Goal: Task Accomplishment & Management: Manage account settings

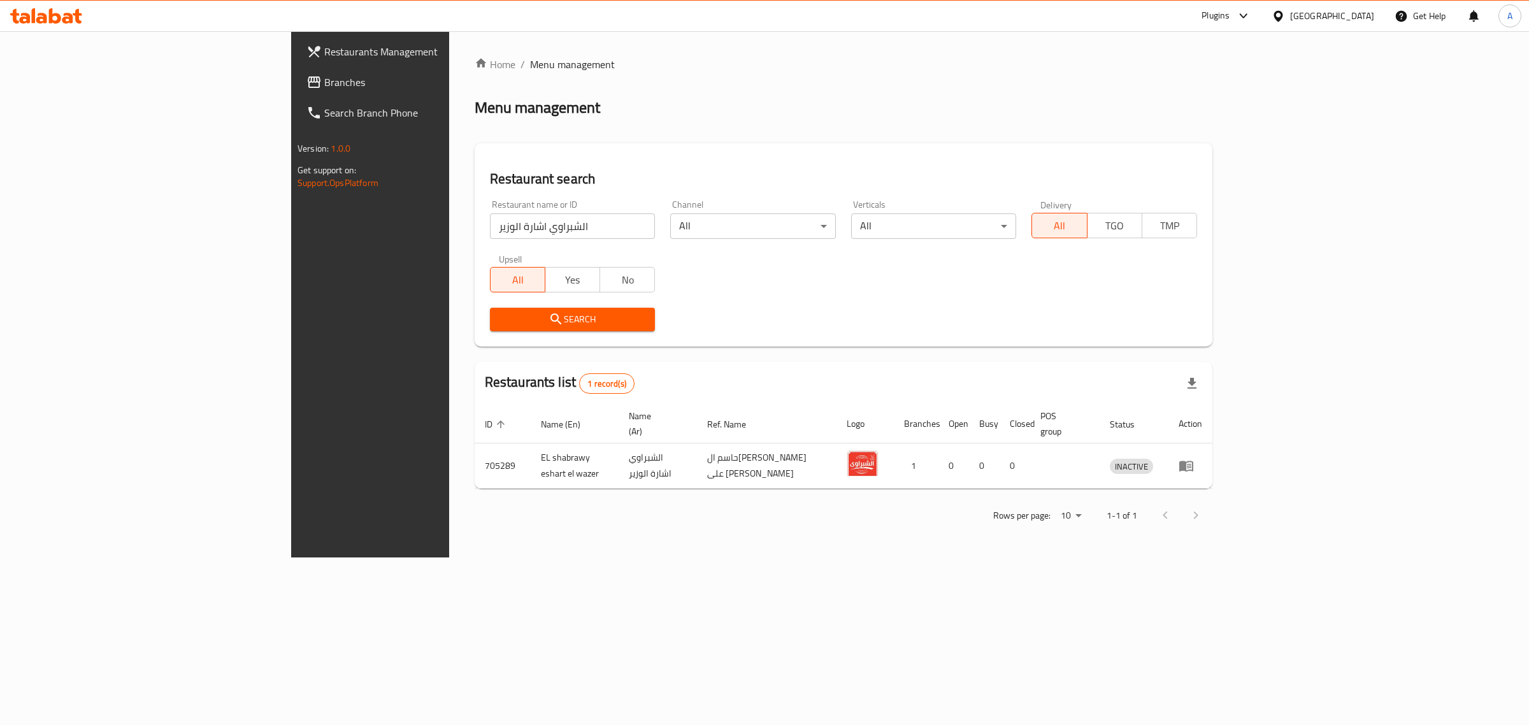
click at [1358, 13] on div "Egypt" at bounding box center [1332, 16] width 84 height 14
click at [1236, 271] on div "Qatar" at bounding box center [1277, 275] width 191 height 29
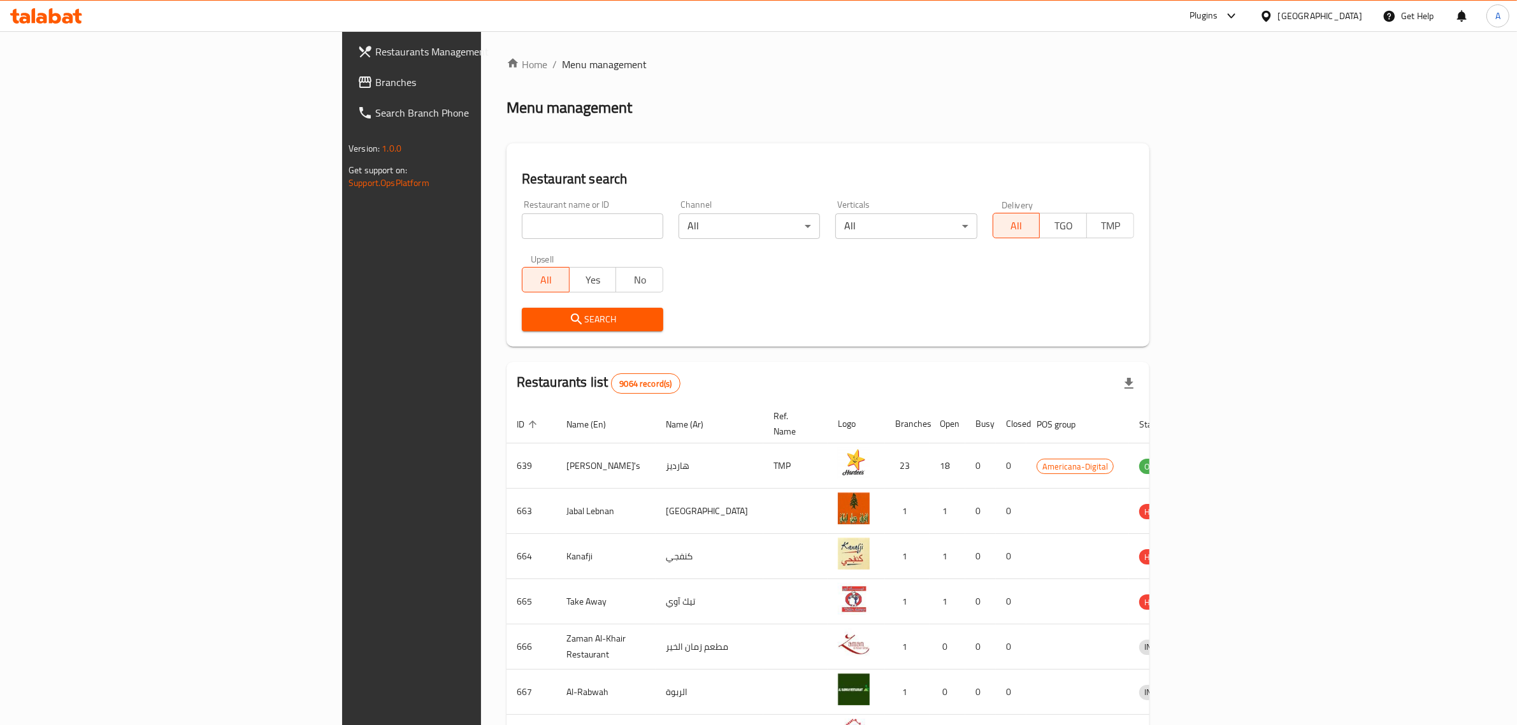
click at [514, 240] on div "Restaurant name or ID Restaurant name or ID" at bounding box center [592, 219] width 157 height 54
click at [522, 233] on input "search" at bounding box center [592, 225] width 141 height 25
paste input "341667229"
click at [522, 219] on input "341667229" at bounding box center [592, 225] width 141 height 25
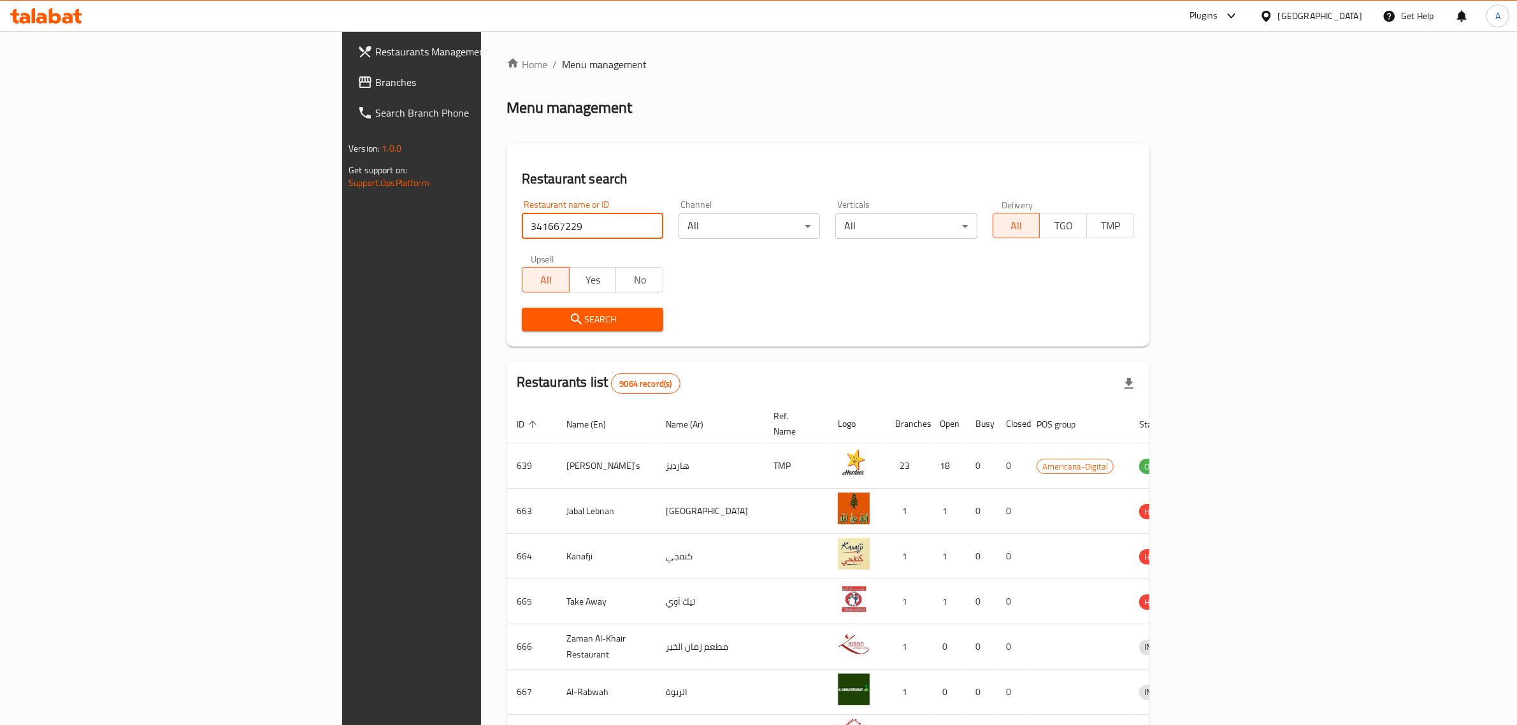
click at [522, 219] on input "341667229" at bounding box center [592, 225] width 141 height 25
paste input "Alf Ajwbh Pastries"
type input "Alf Ajwbh Pastries"
click button "Search" at bounding box center [592, 320] width 141 height 24
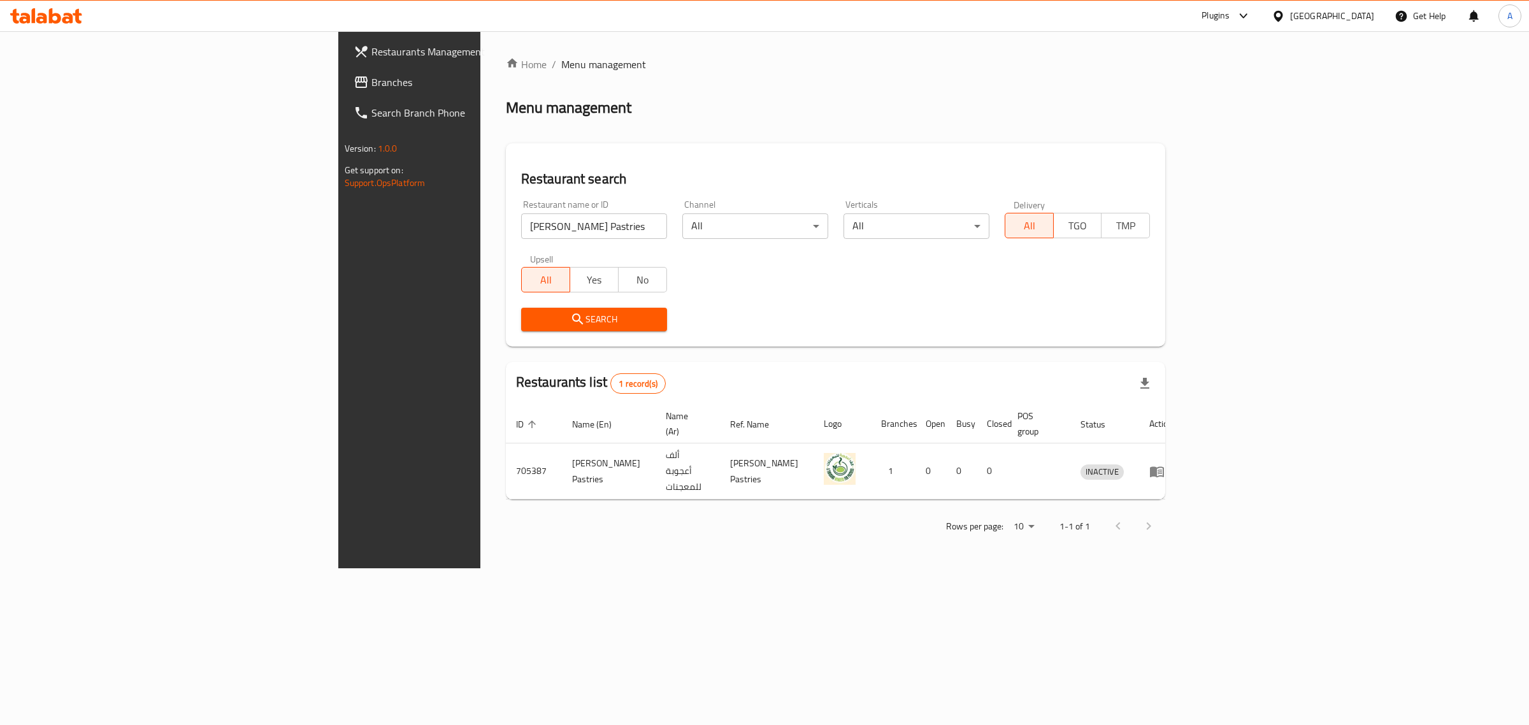
click at [1361, 20] on div "Qatar" at bounding box center [1332, 16] width 84 height 14
click at [1221, 212] on div "Kuwait" at bounding box center [1277, 219] width 191 height 29
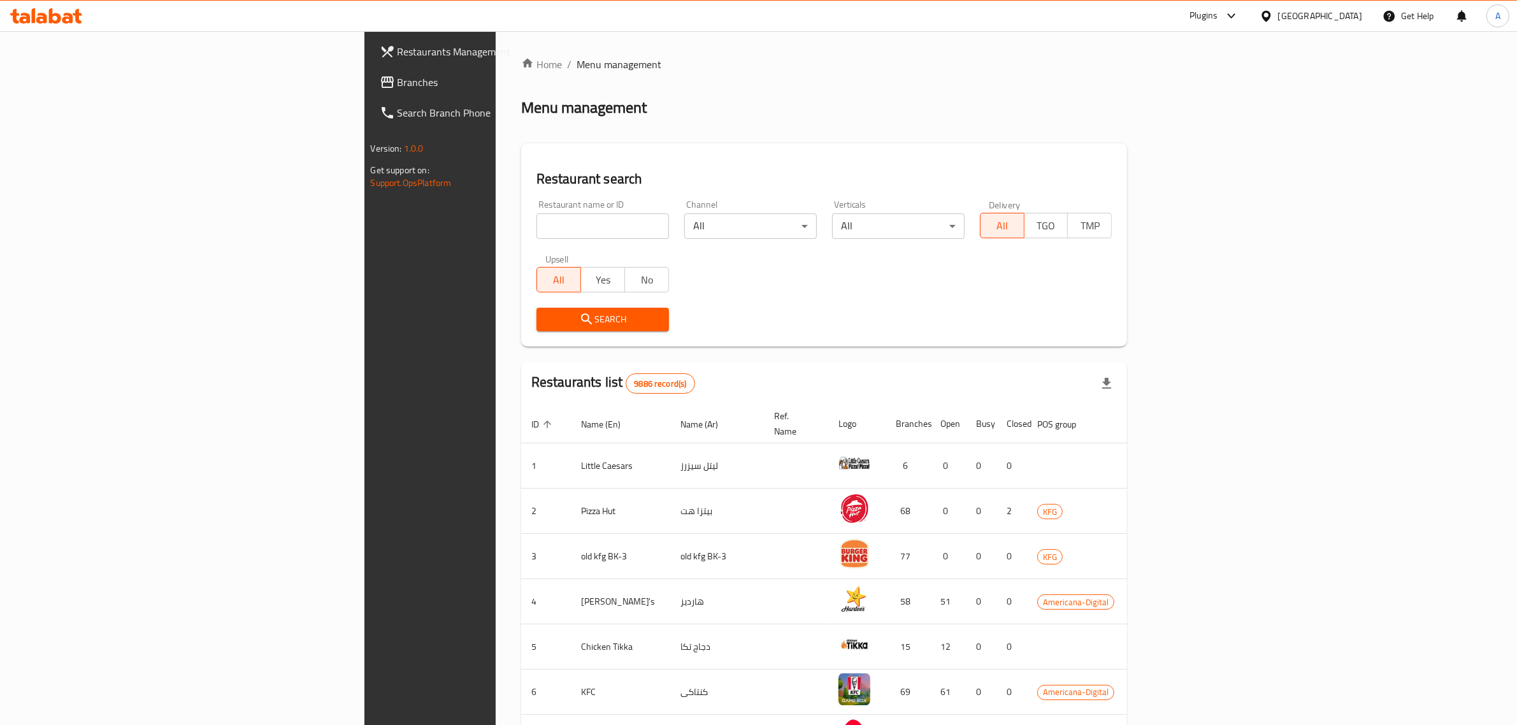
click at [536, 222] on input "search" at bounding box center [602, 225] width 133 height 25
paste input "341669812"
click button "Search" at bounding box center [602, 320] width 133 height 24
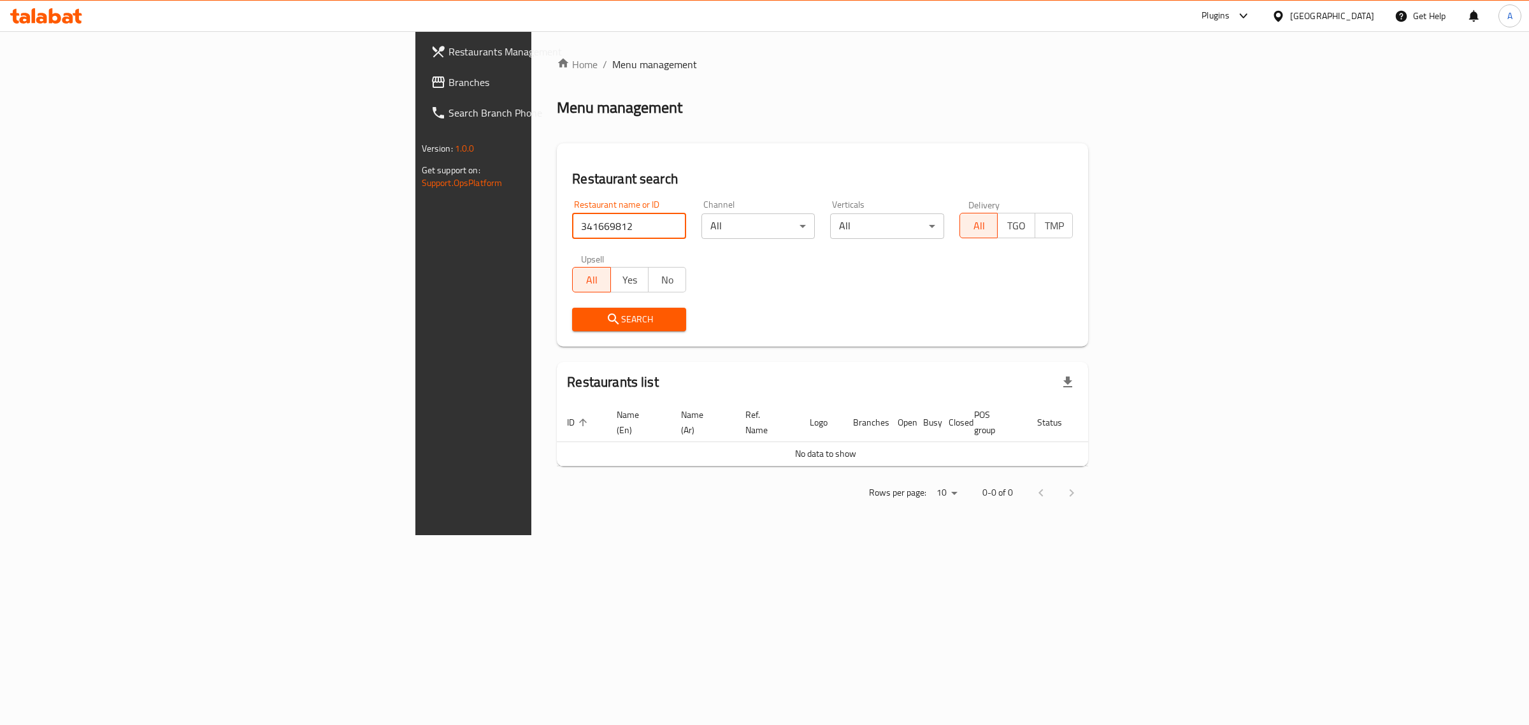
paste input "Andra"
type input "Andra"
click button "Search" at bounding box center [629, 320] width 114 height 24
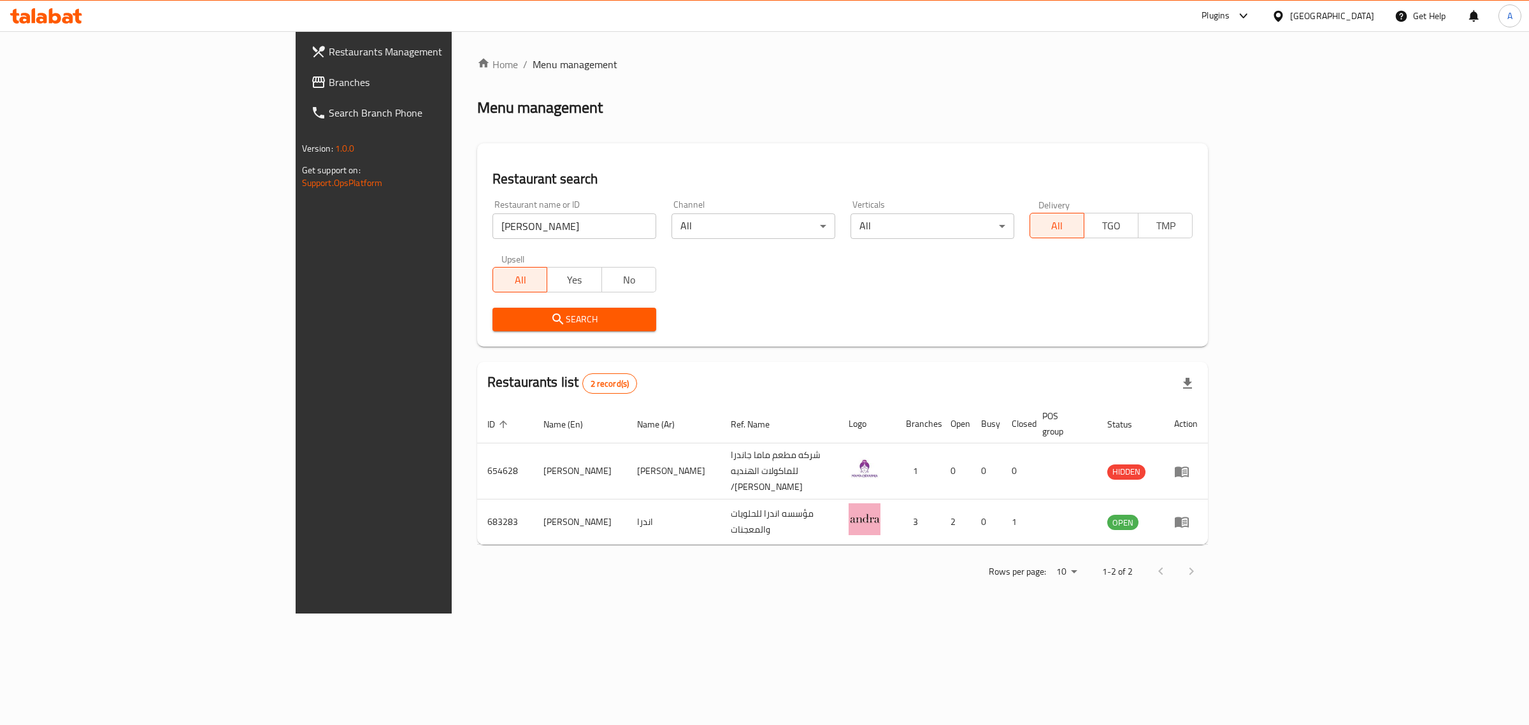
click at [1372, 11] on div "Kuwait" at bounding box center [1332, 16] width 84 height 14
click at [1234, 338] on div "[GEOGRAPHIC_DATA]" at bounding box center [1236, 334] width 84 height 14
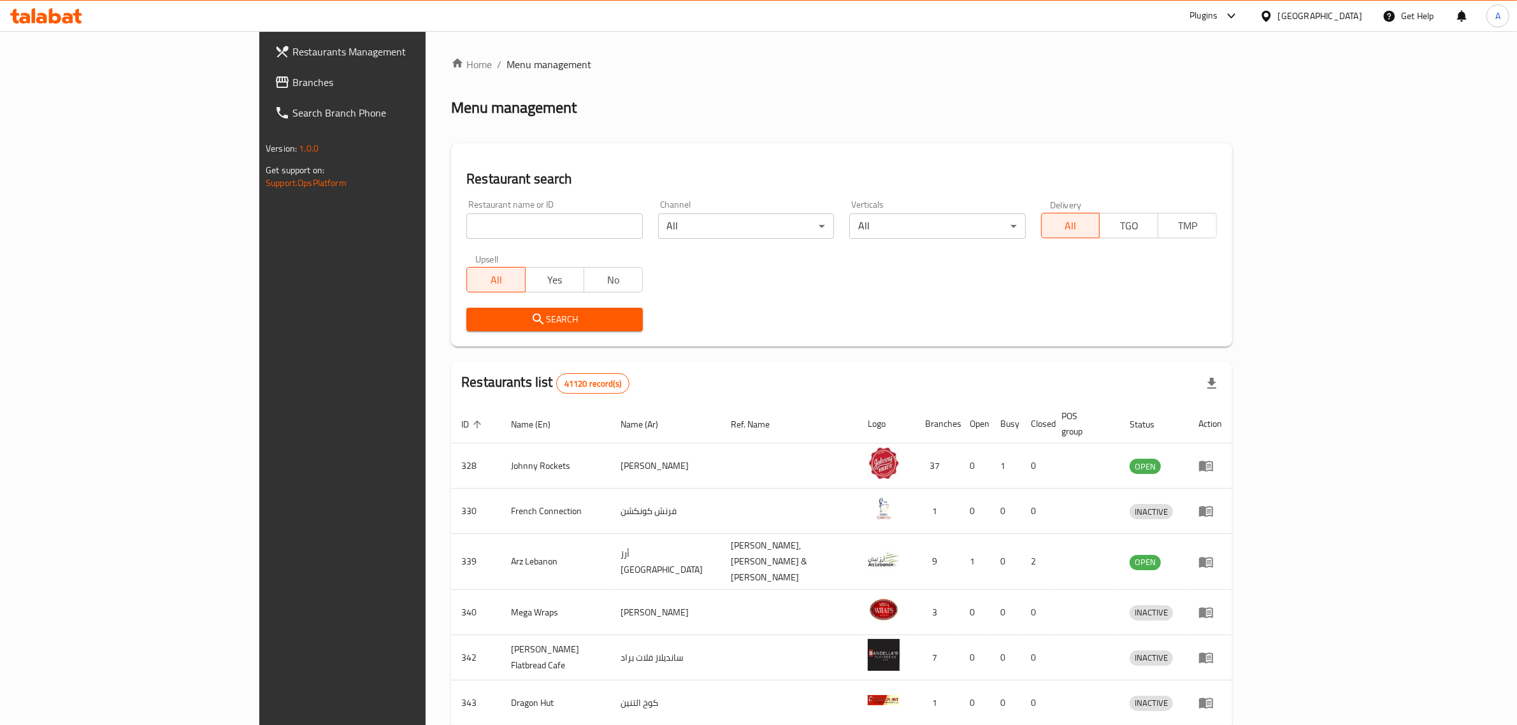
click at [547, 247] on div "Upsell All Yes No" at bounding box center [554, 274] width 191 height 54
click at [548, 227] on input "search" at bounding box center [554, 225] width 176 height 25
paste input "ZUHAIR RESTAURANT"
type input "ZUHAIR RESTAURANT"
click button "Search" at bounding box center [554, 320] width 176 height 24
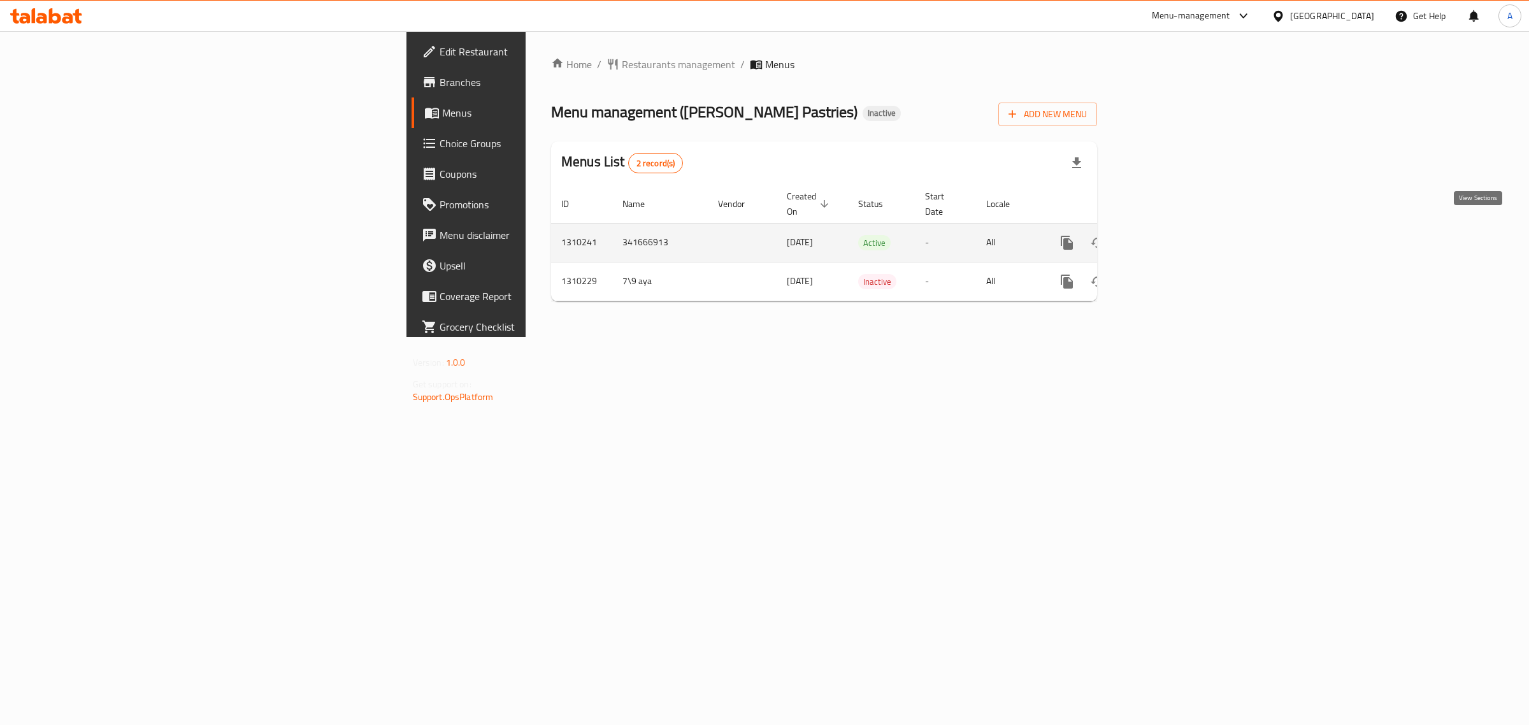
click at [1166, 236] on icon "enhanced table" at bounding box center [1158, 242] width 15 height 15
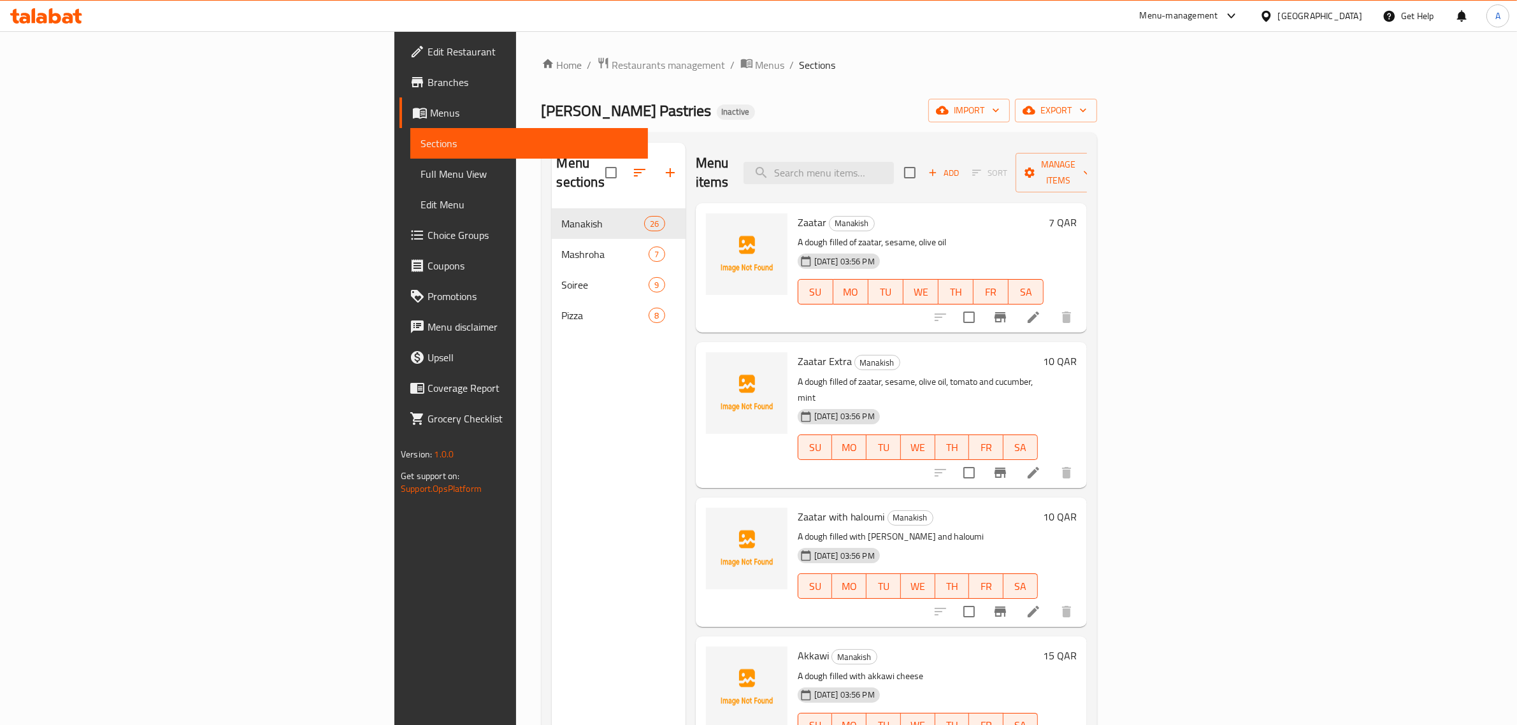
click at [747, 118] on div "Alf Ajwbh Pastries Inactive import export" at bounding box center [818, 111] width 555 height 24
click at [916, 97] on div "Home / Restaurants management / Menus / Sections Alf Ajwbh Pastries Inactive im…" at bounding box center [818, 467] width 555 height 821
click at [427, 46] on span "Edit Restaurant" at bounding box center [532, 51] width 210 height 15
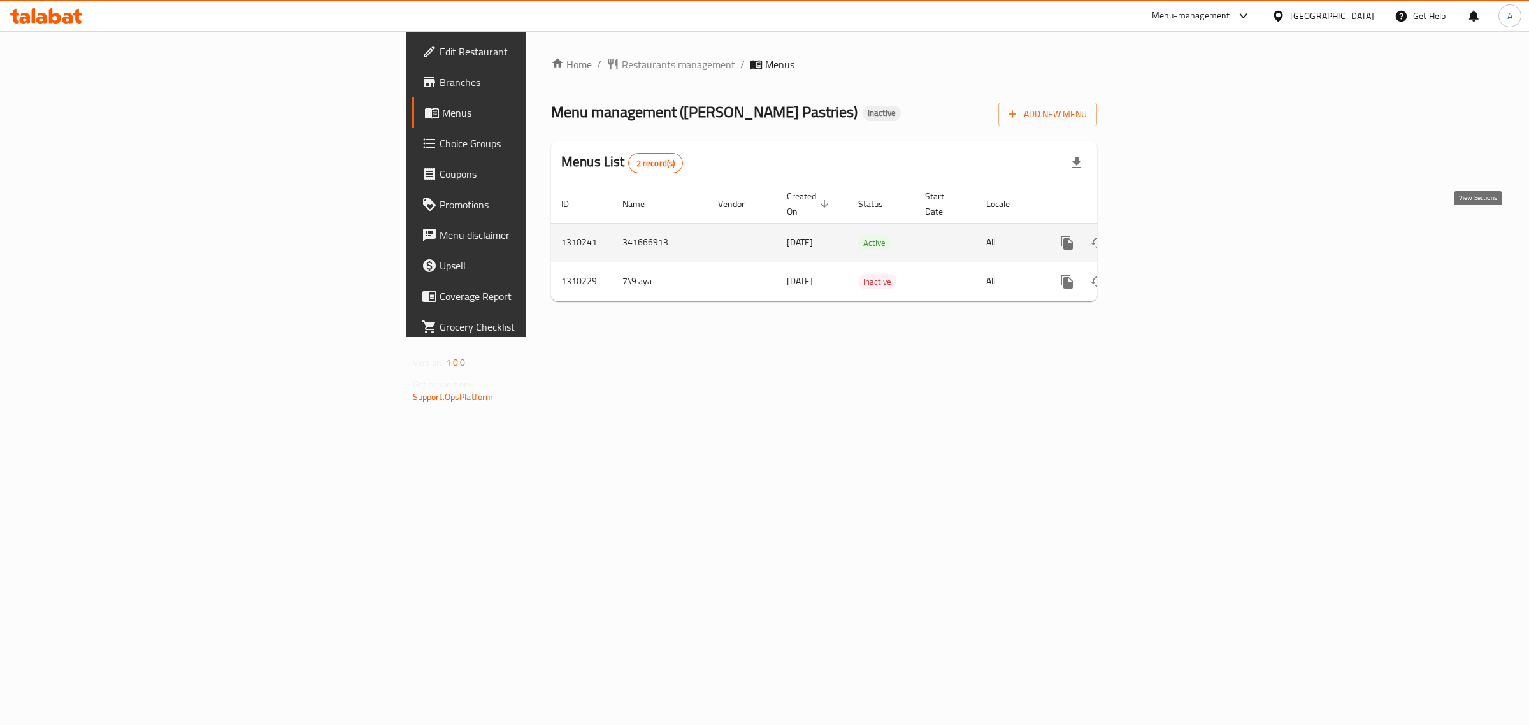
click at [1166, 235] on icon "enhanced table" at bounding box center [1158, 242] width 15 height 15
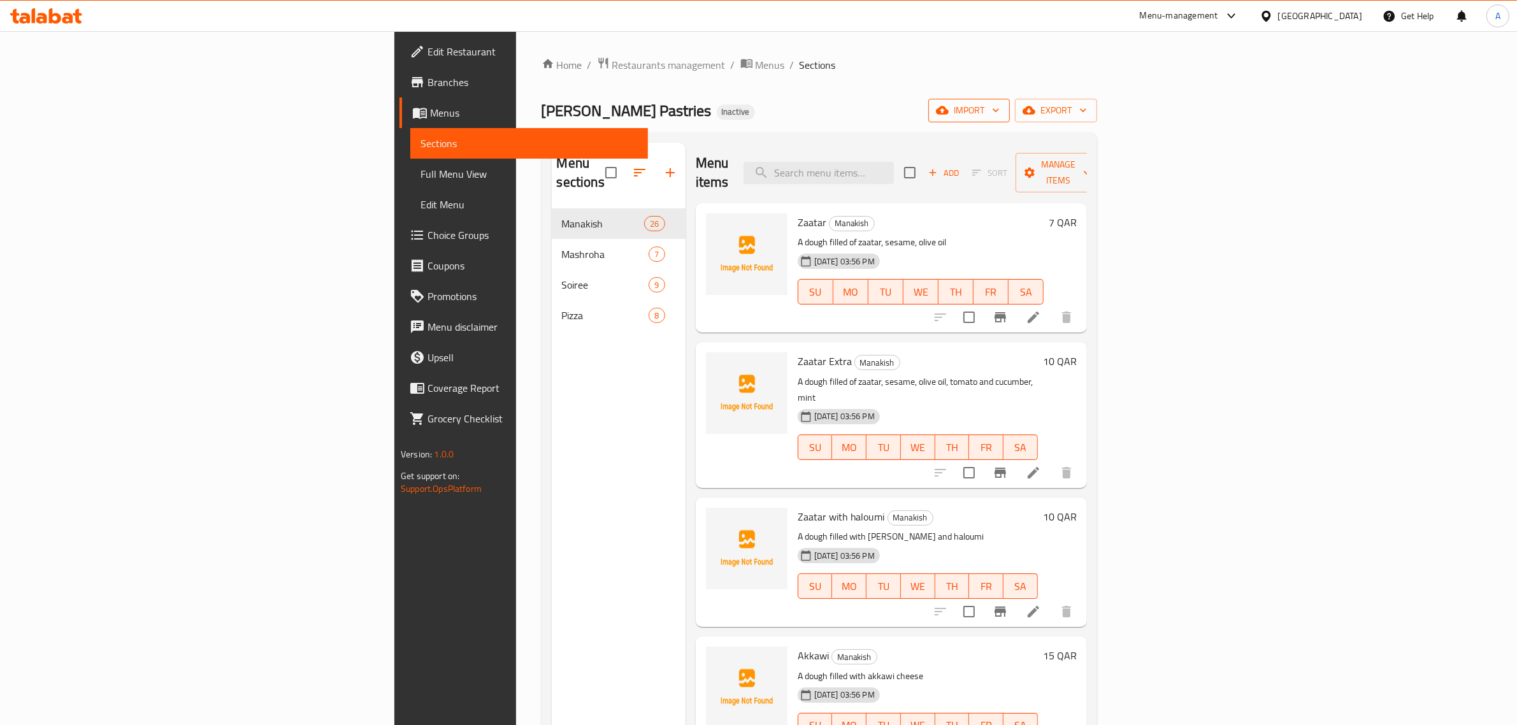
click at [999, 103] on span "import" at bounding box center [968, 111] width 61 height 16
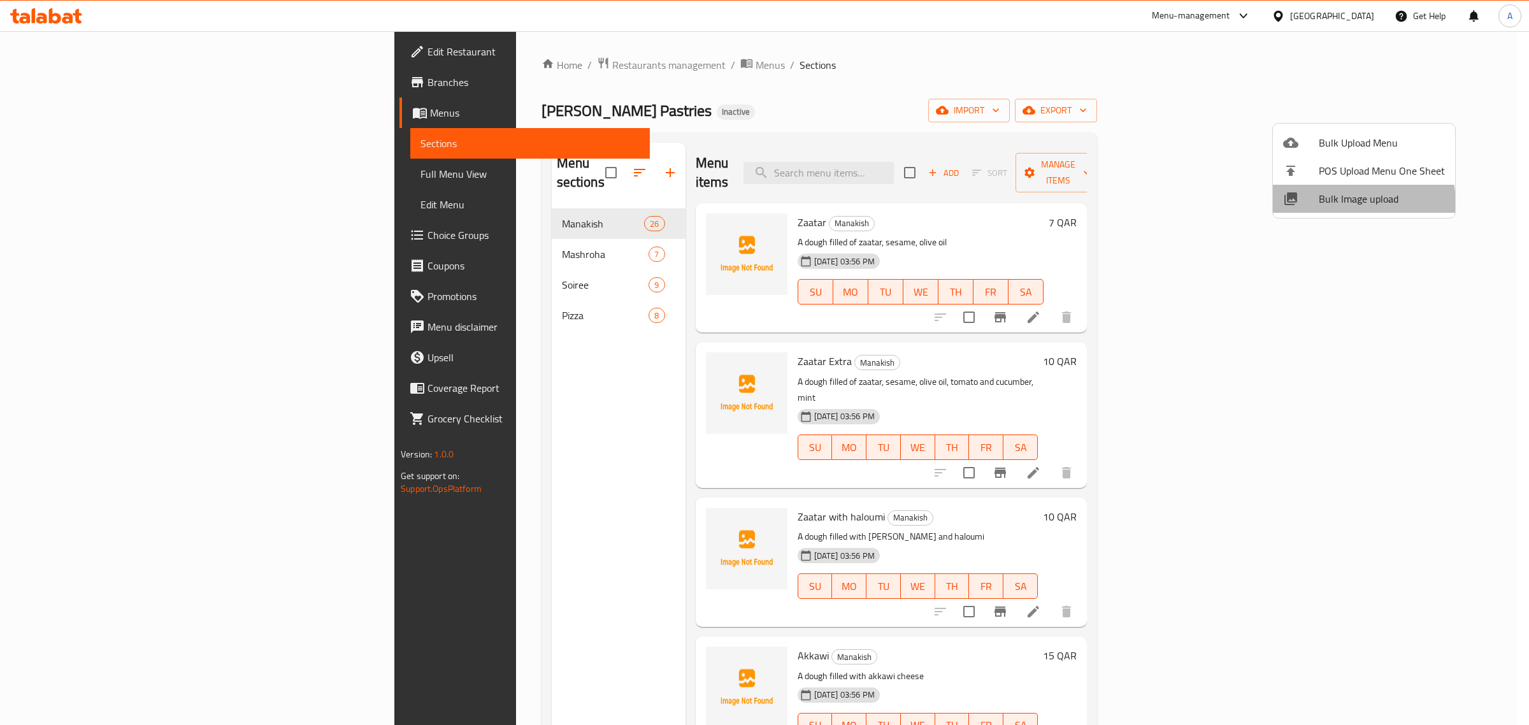
click at [1329, 205] on span "Bulk Image upload" at bounding box center [1382, 198] width 126 height 15
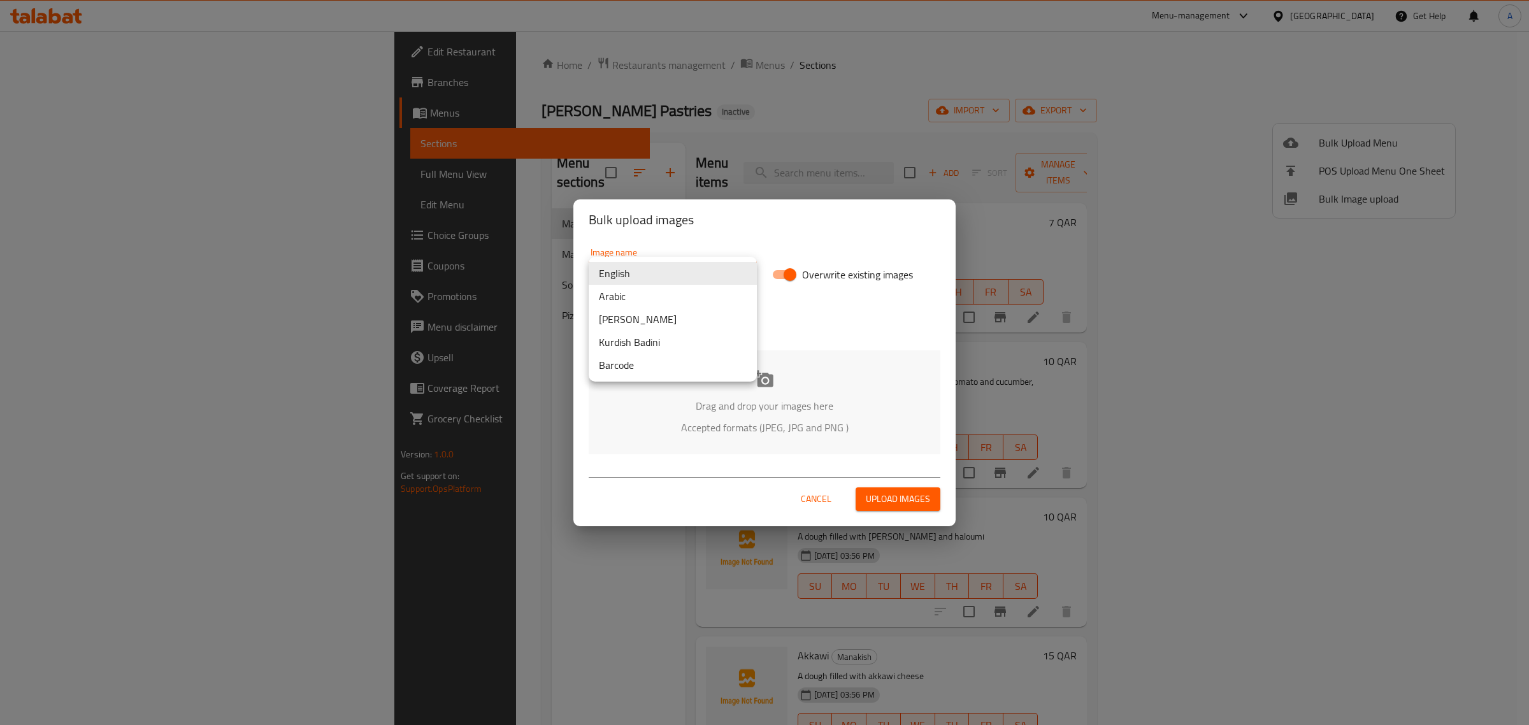
click at [654, 275] on body "​ Menu-management Qatar Get Help A Edit Restaurant Branches Menus Sections Full…" at bounding box center [764, 378] width 1529 height 694
click at [641, 297] on li "Arabic" at bounding box center [673, 296] width 168 height 23
click at [752, 390] on div "Drag and drop your images here Accepted formats (JPEG, JPG and PNG )" at bounding box center [765, 402] width 352 height 104
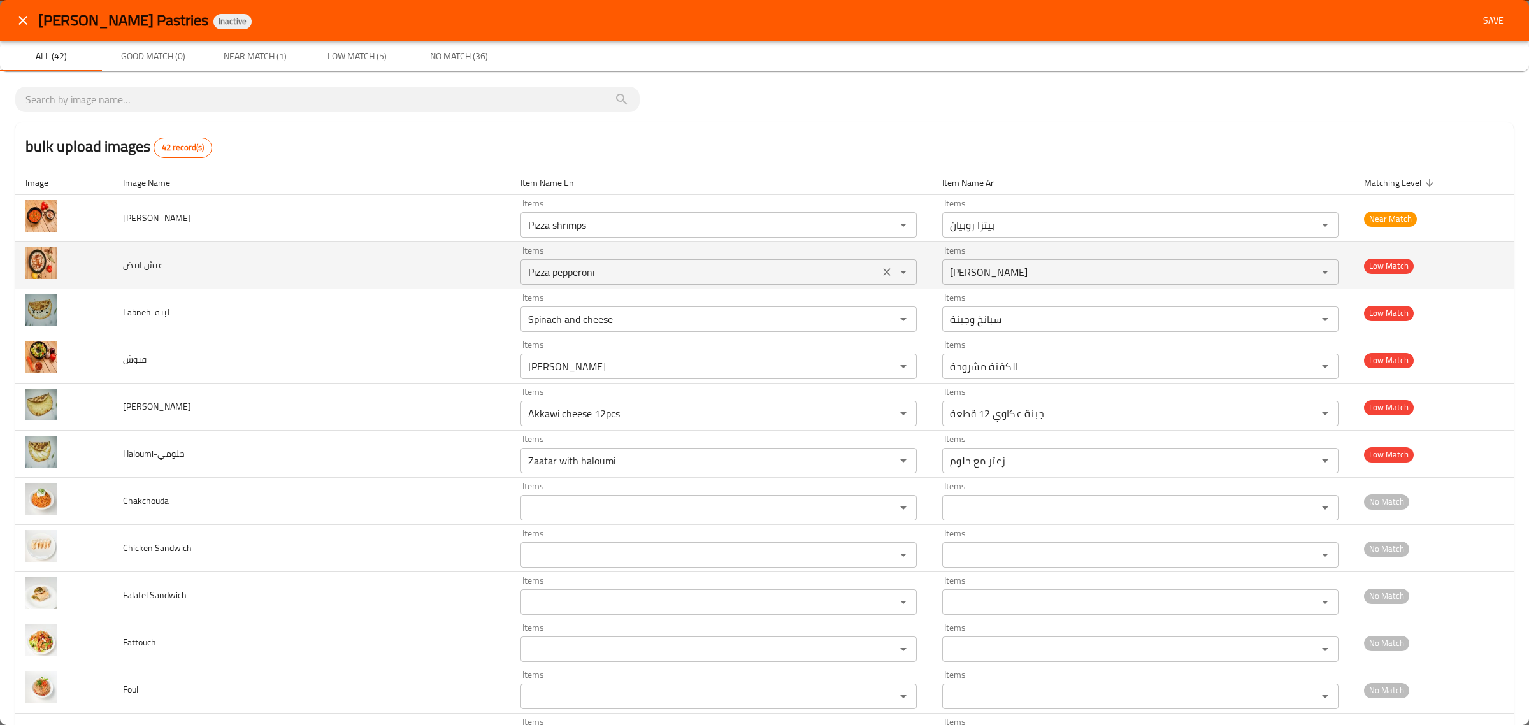
click at [647, 252] on div "Items Pizza pepperoni Items" at bounding box center [718, 265] width 396 height 39
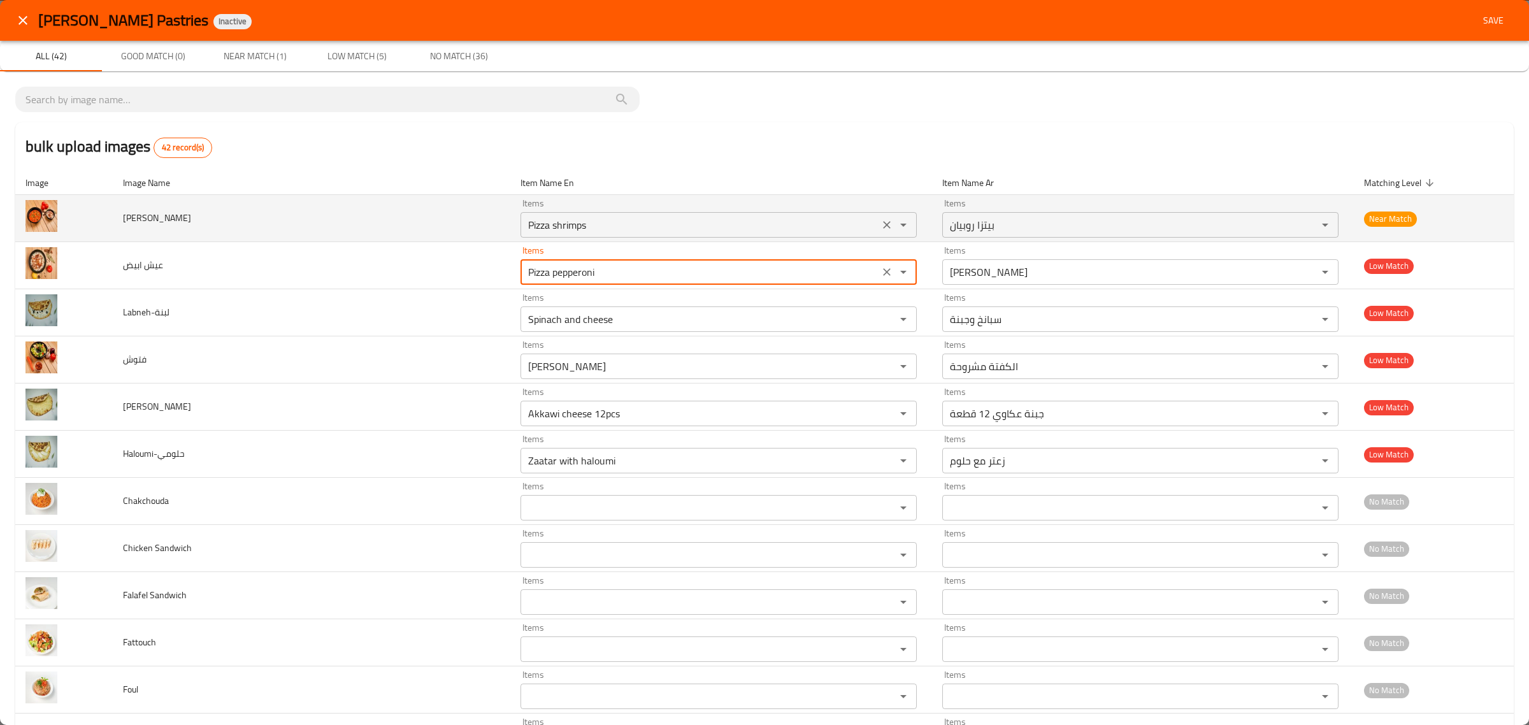
click at [678, 226] on روبيان "Pizza shrimps" at bounding box center [699, 225] width 351 height 18
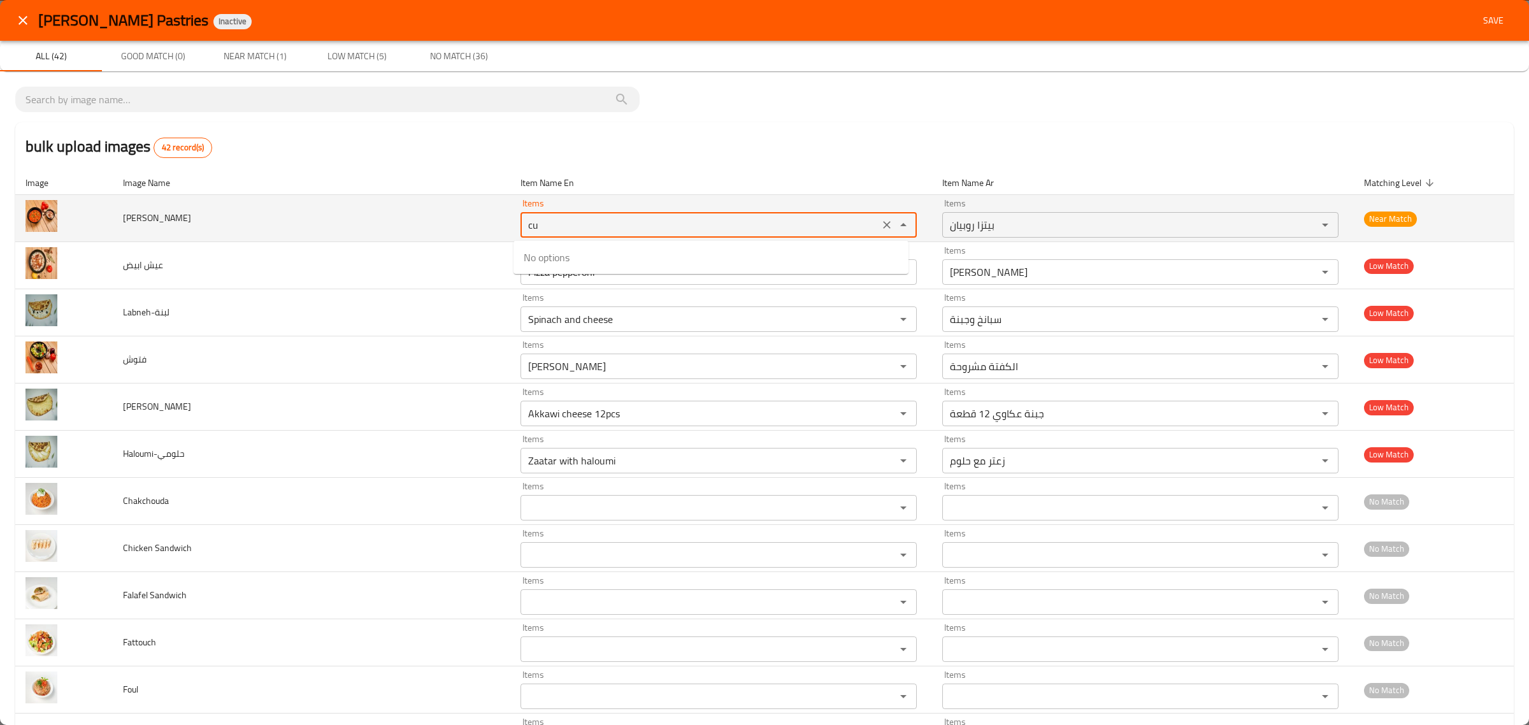
type روبيان "c"
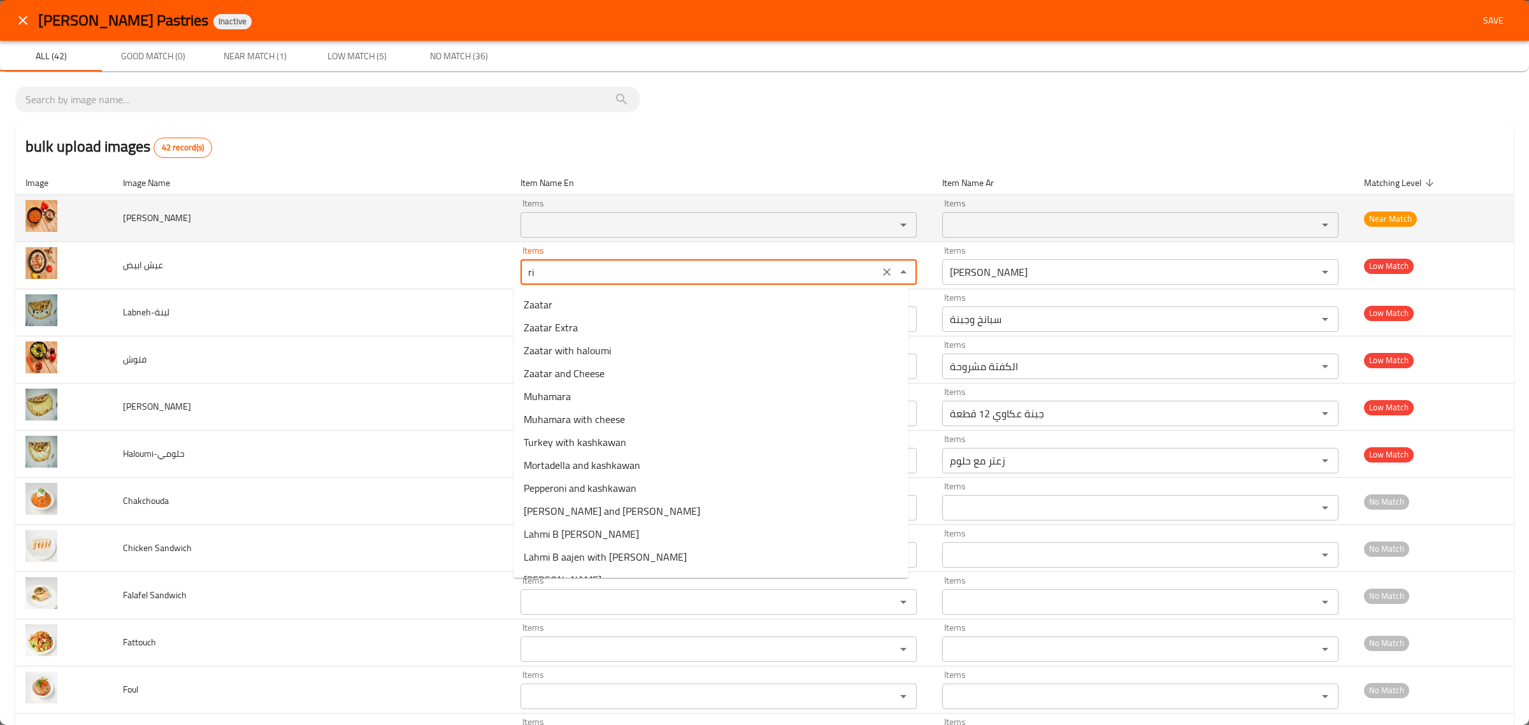
type ابيض "r"
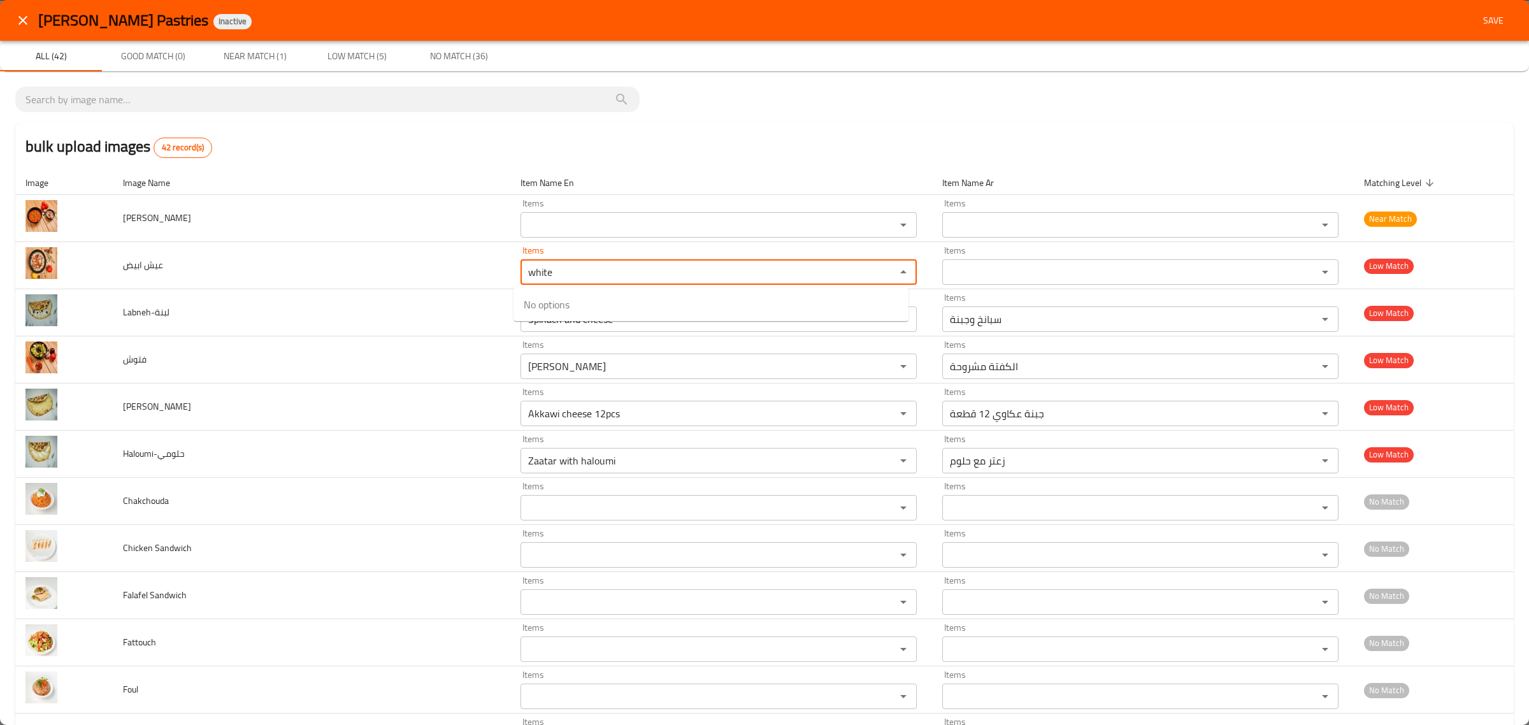
type ابيض "white"
click at [701, 141] on div "bulk upload images 42 record(s)" at bounding box center [764, 146] width 1498 height 48
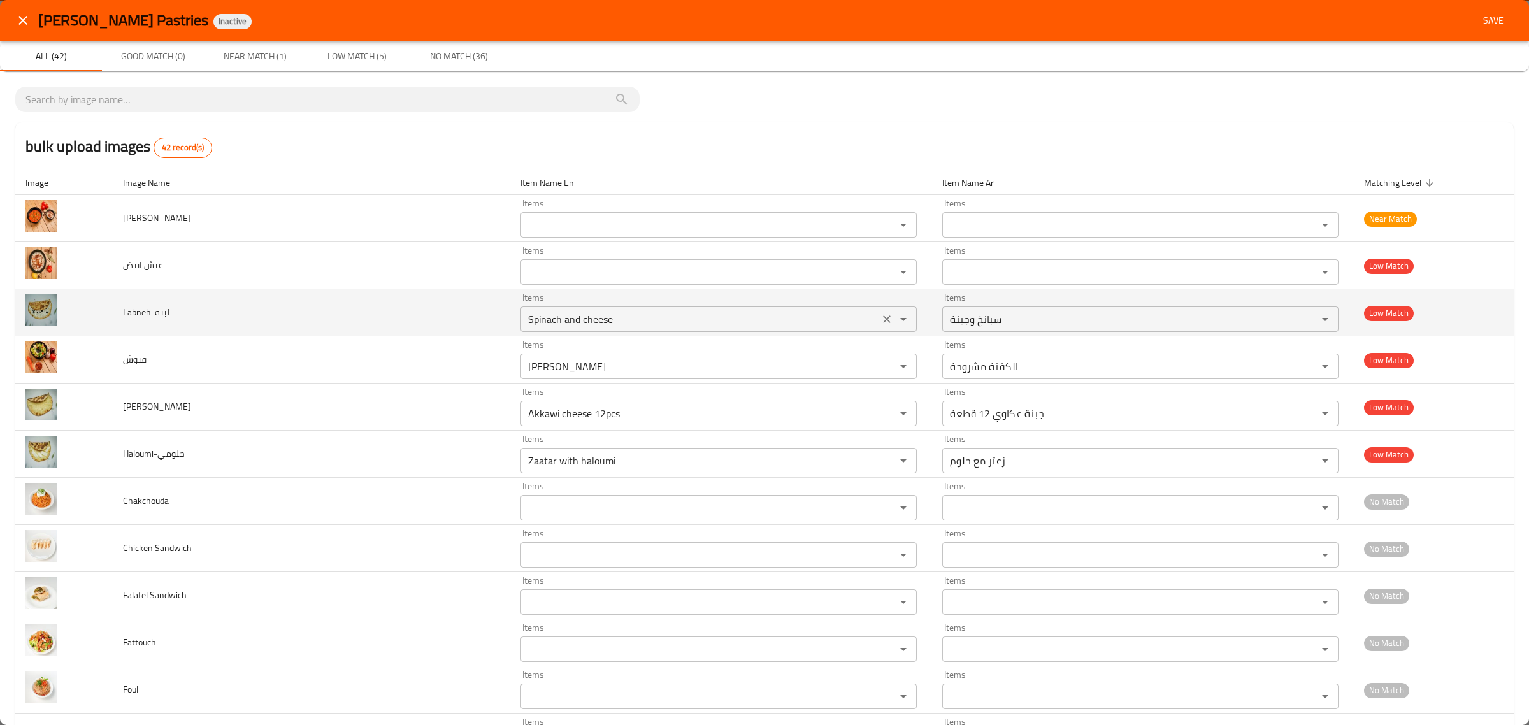
click at [637, 306] on div "Items Spinach and cheese Items" at bounding box center [718, 312] width 396 height 39
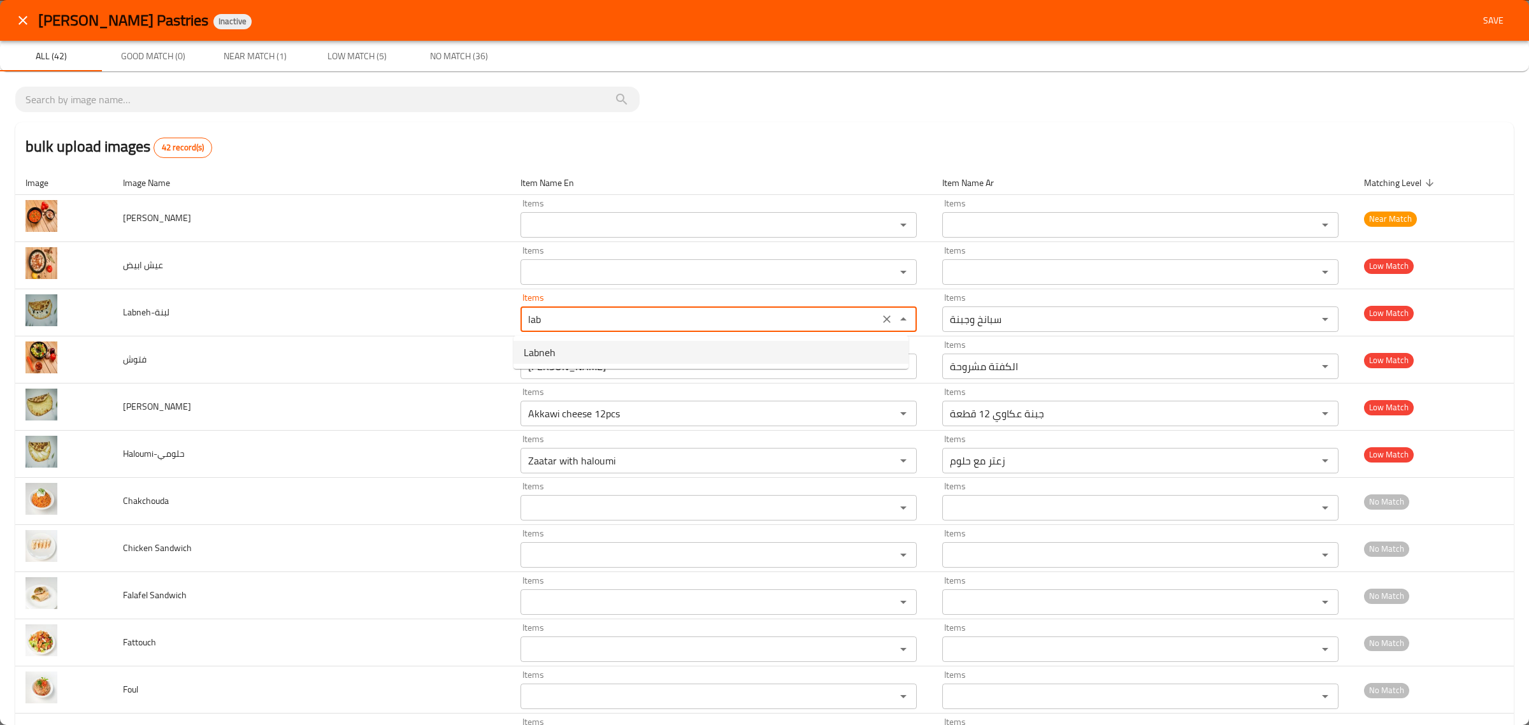
click at [670, 345] on li "Labneh" at bounding box center [710, 352] width 395 height 23
type input "Labneh"
type input "لبنة"
type input "Labneh"
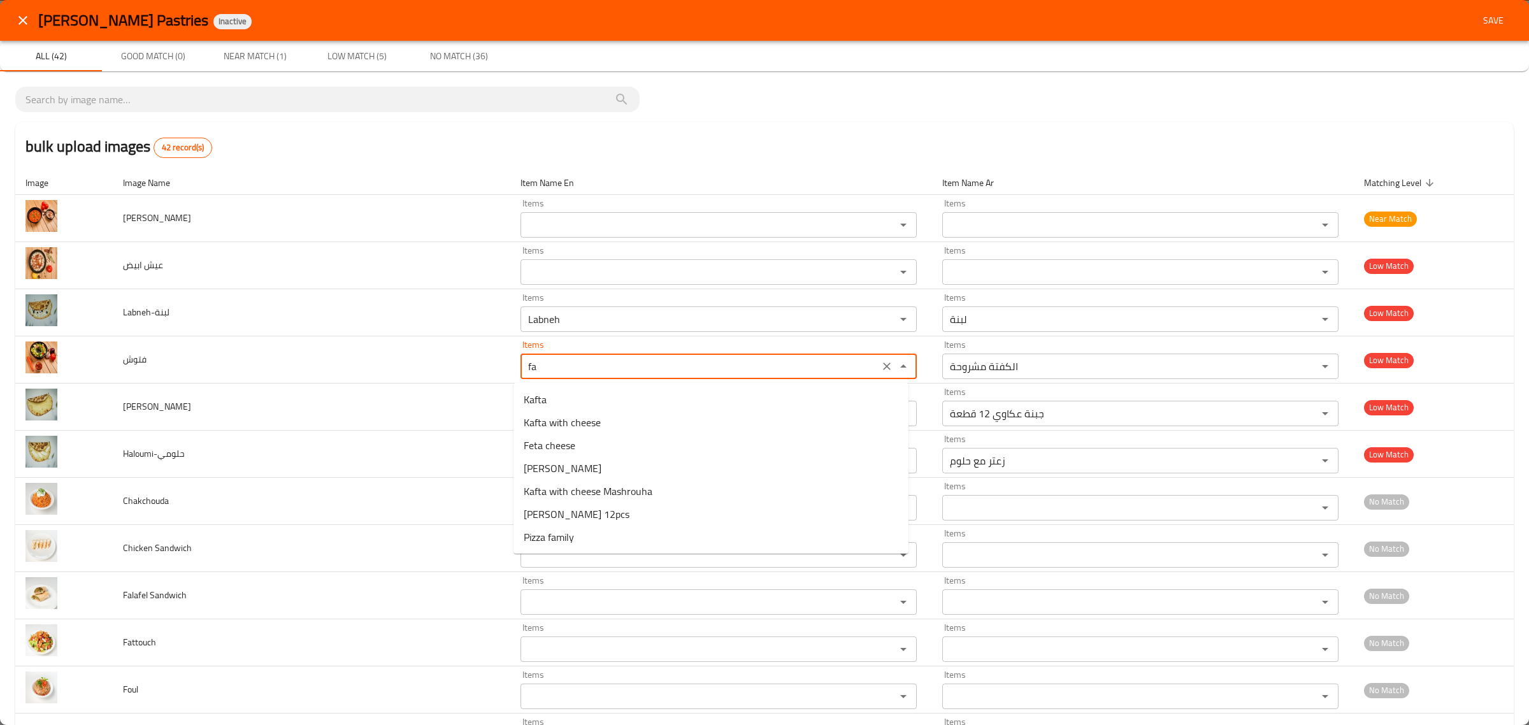
type input "f"
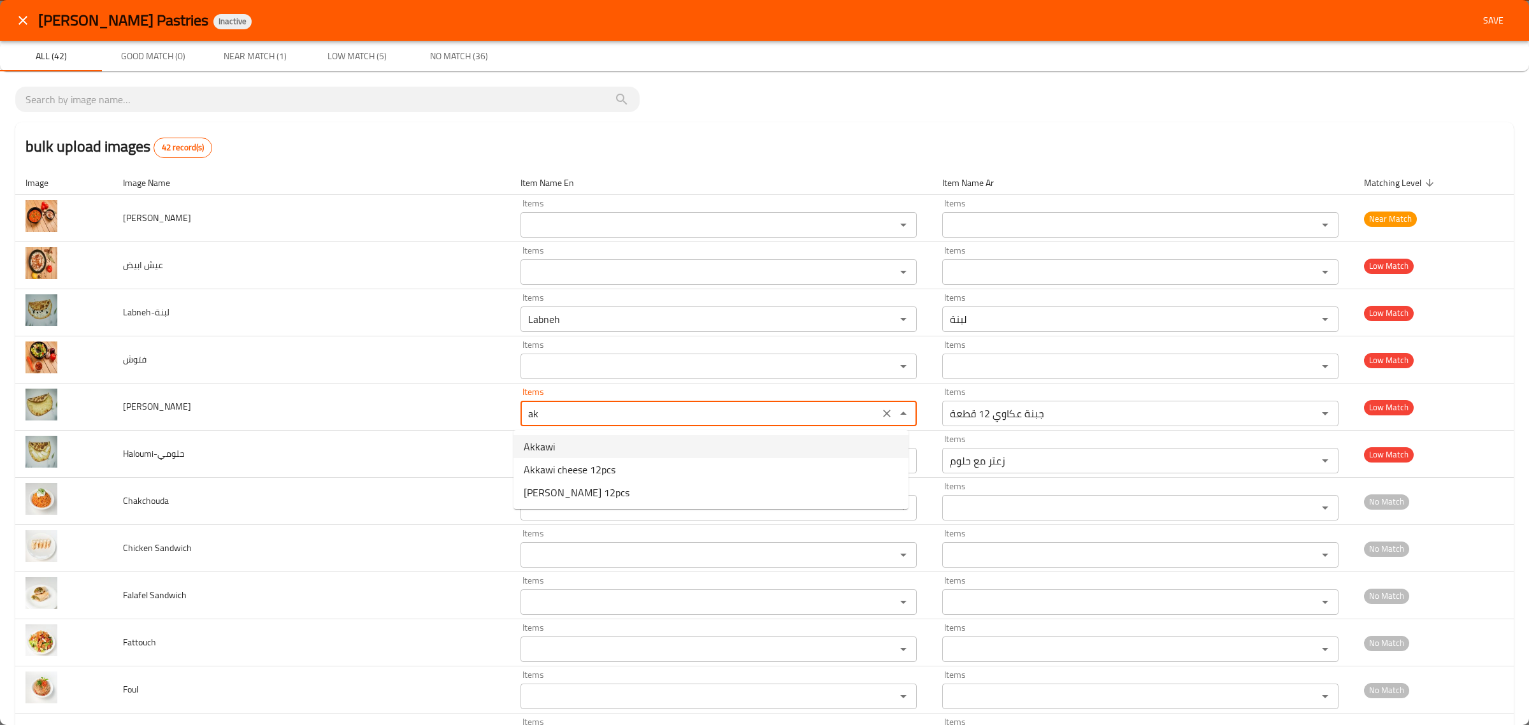
click at [588, 441] on li "Akkawi" at bounding box center [710, 446] width 395 height 23
type input "Akkawi"
type input "عكاوي"
type input "Akkawi"
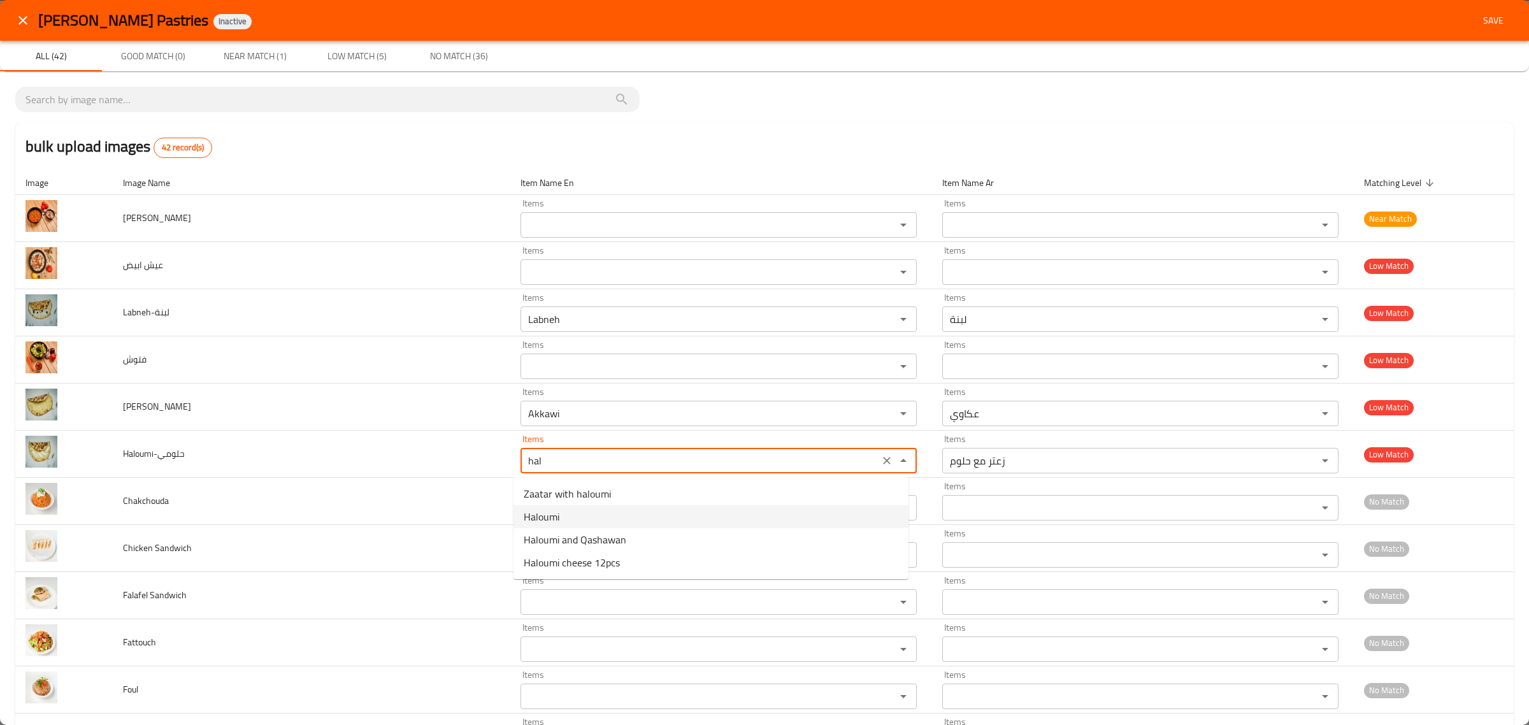
click at [557, 509] on span "Haloumi" at bounding box center [542, 516] width 36 height 15
type input "Haloumi"
type input "حلومي"
type input "Haloumi"
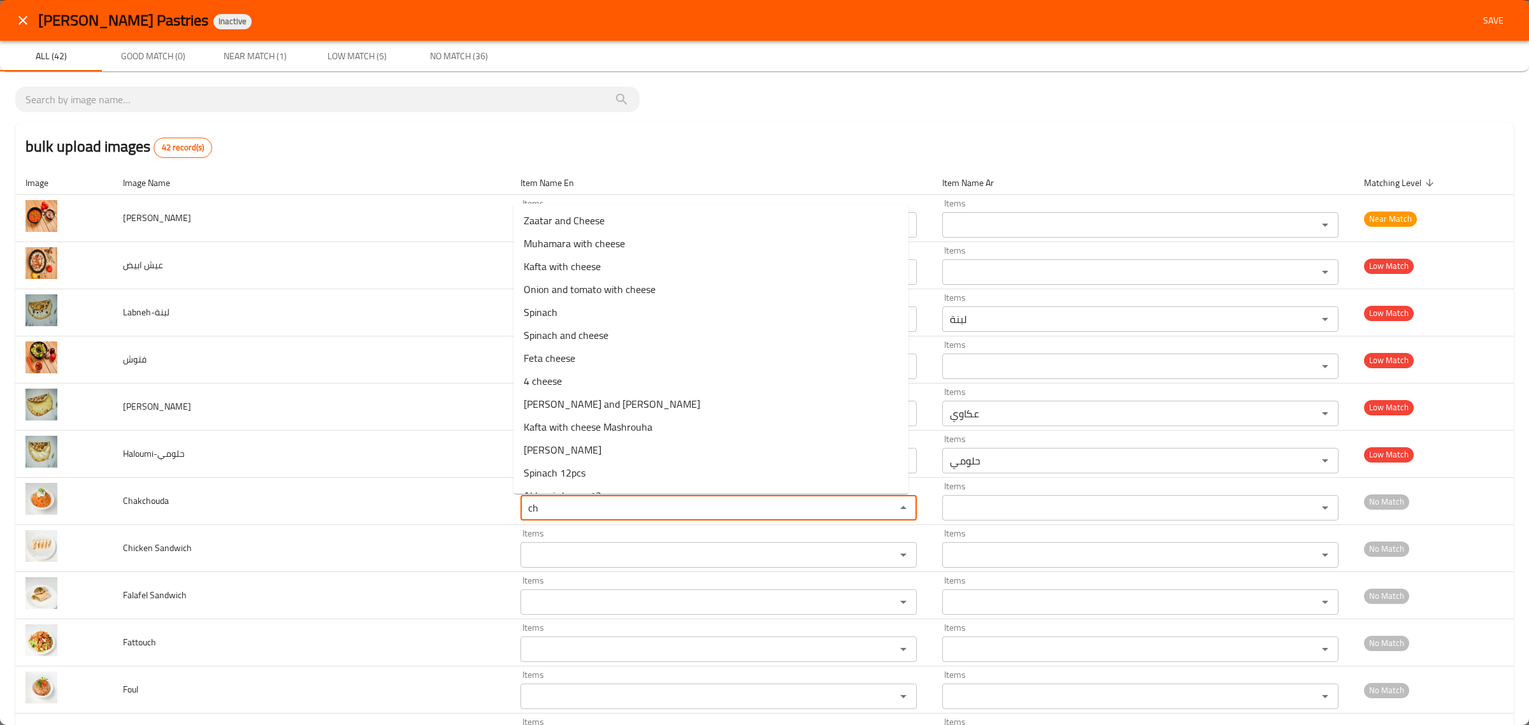
type input "c"
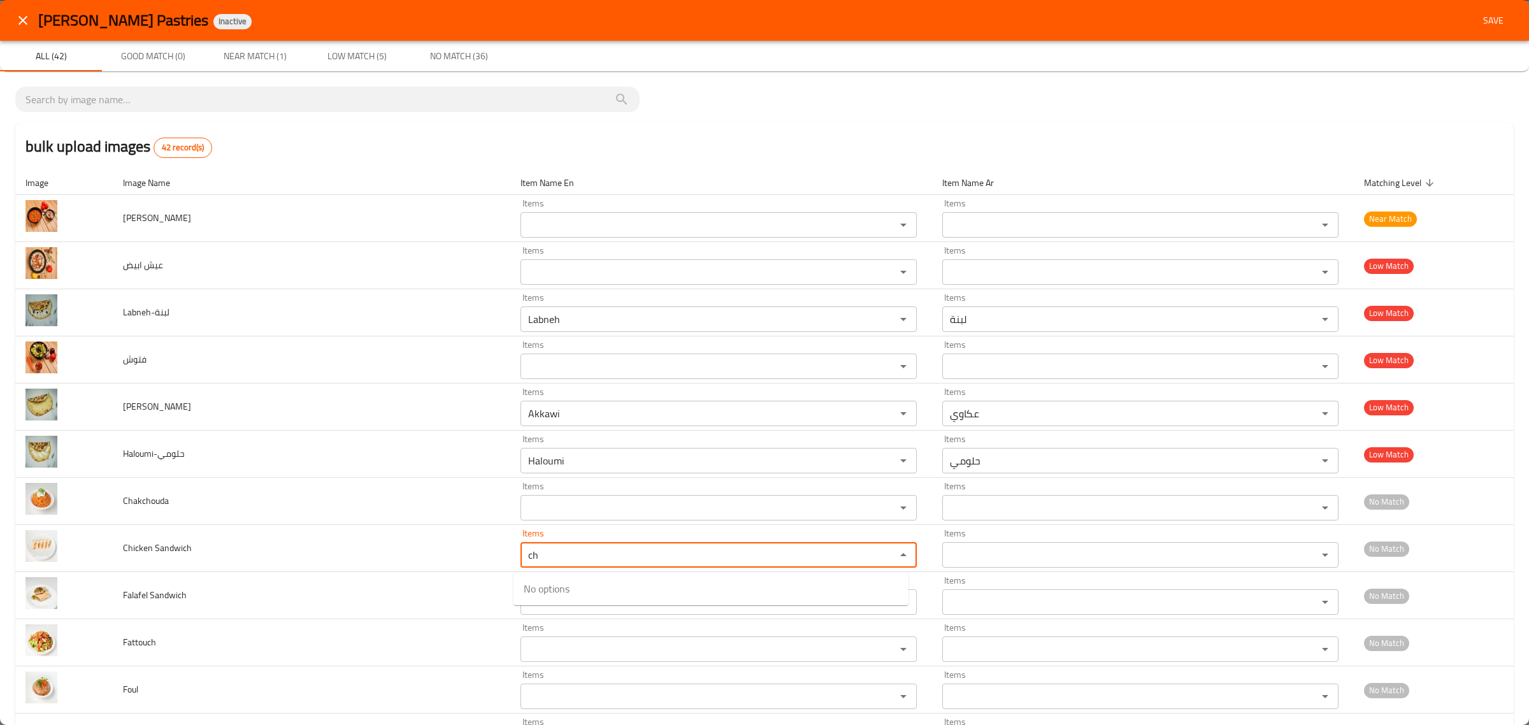
type Sandwich "c"
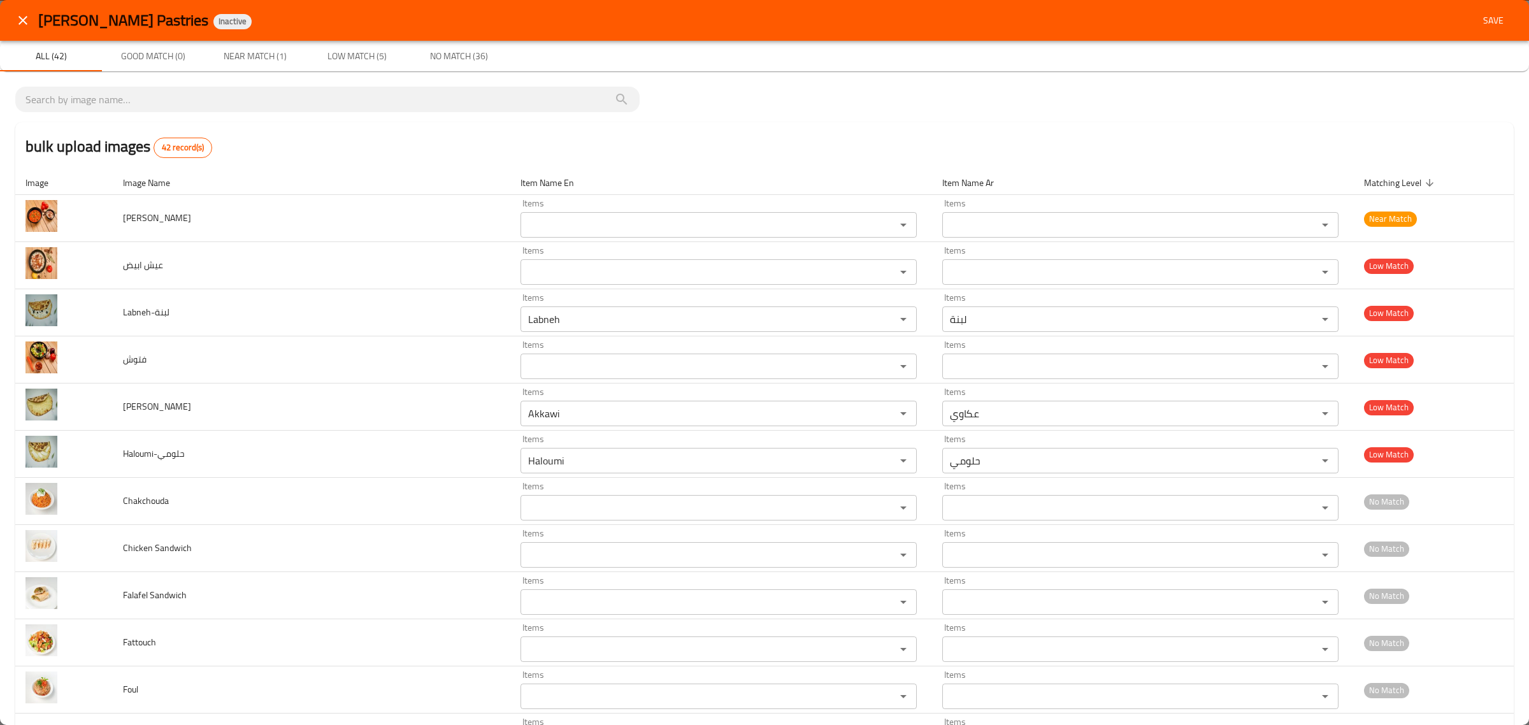
click at [1478, 27] on span "Save" at bounding box center [1493, 21] width 31 height 16
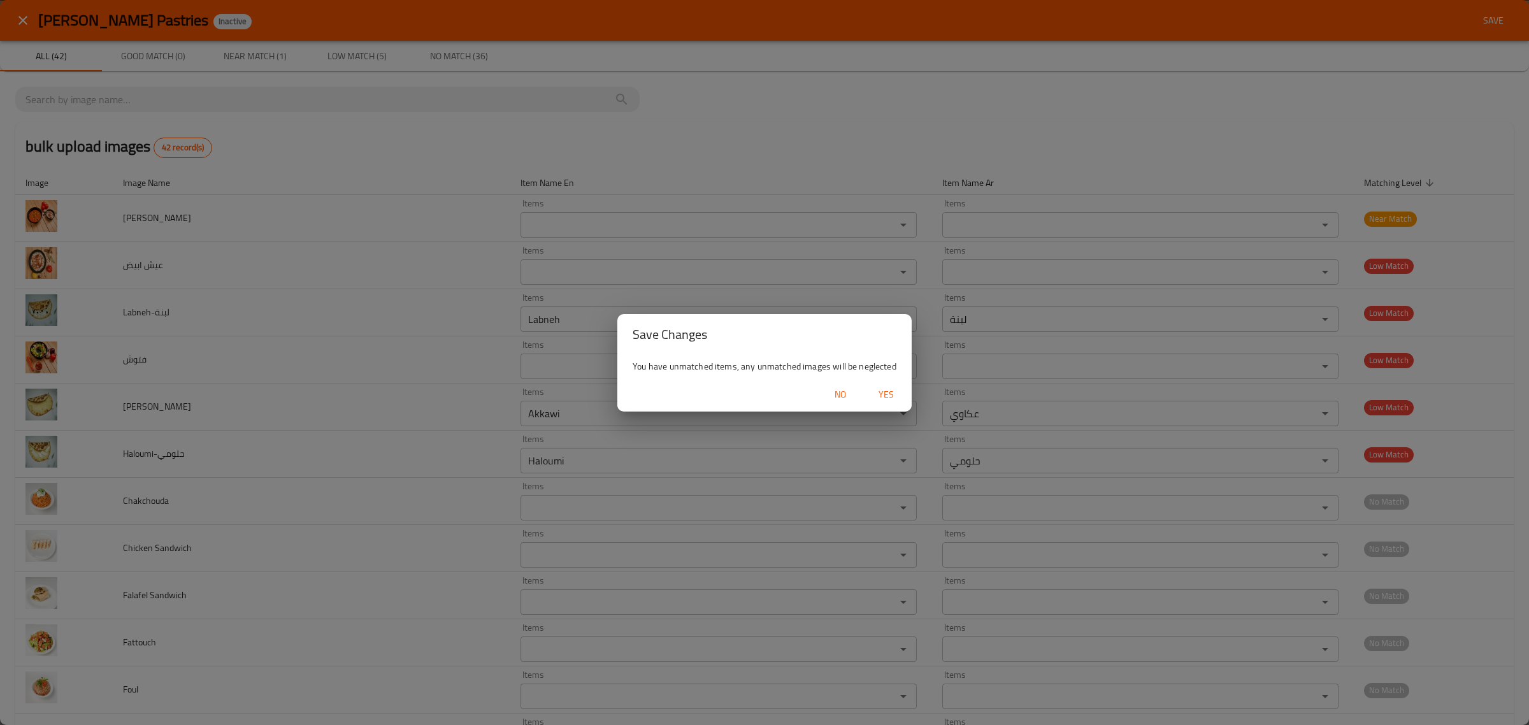
click at [882, 389] on span "Yes" at bounding box center [886, 395] width 31 height 16
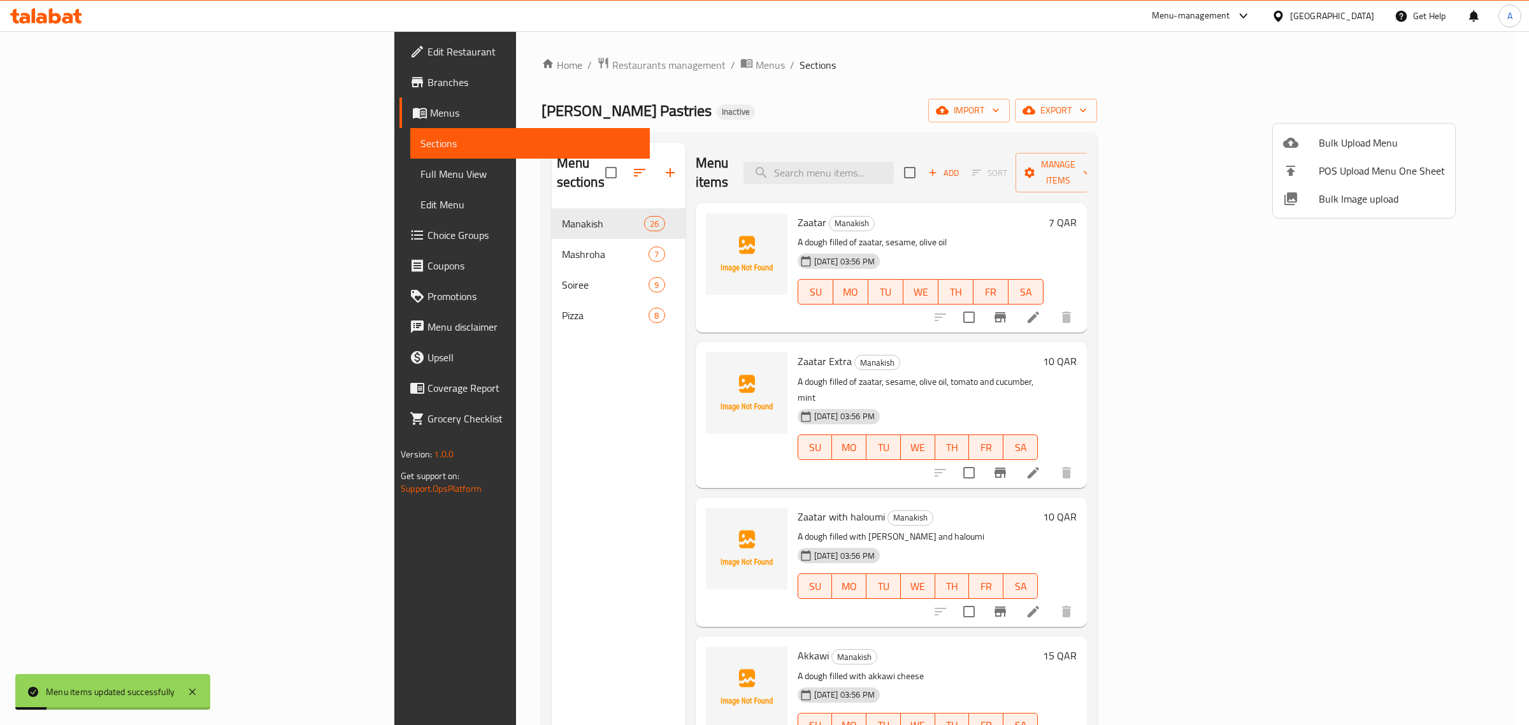
click at [812, 163] on div at bounding box center [764, 362] width 1529 height 725
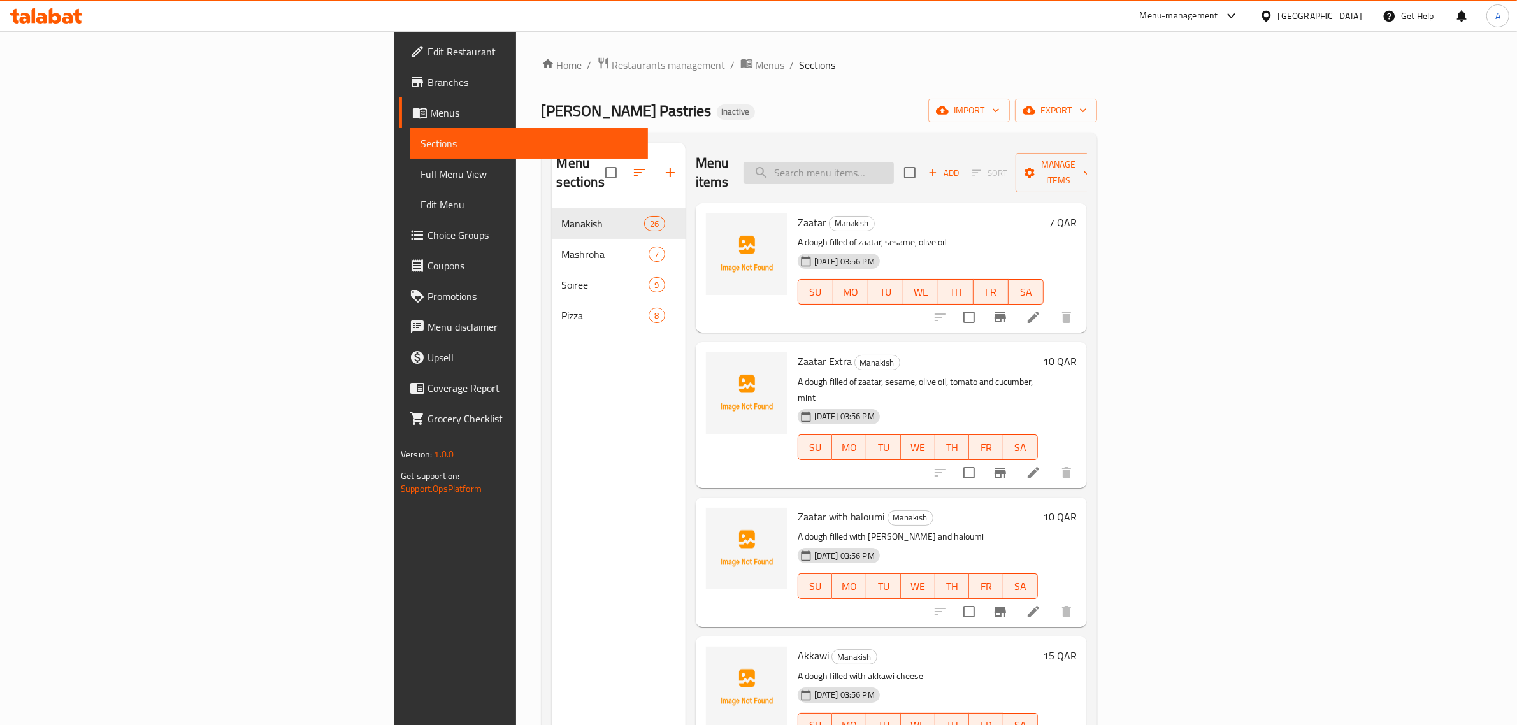
click at [894, 162] on input "search" at bounding box center [818, 173] width 150 height 22
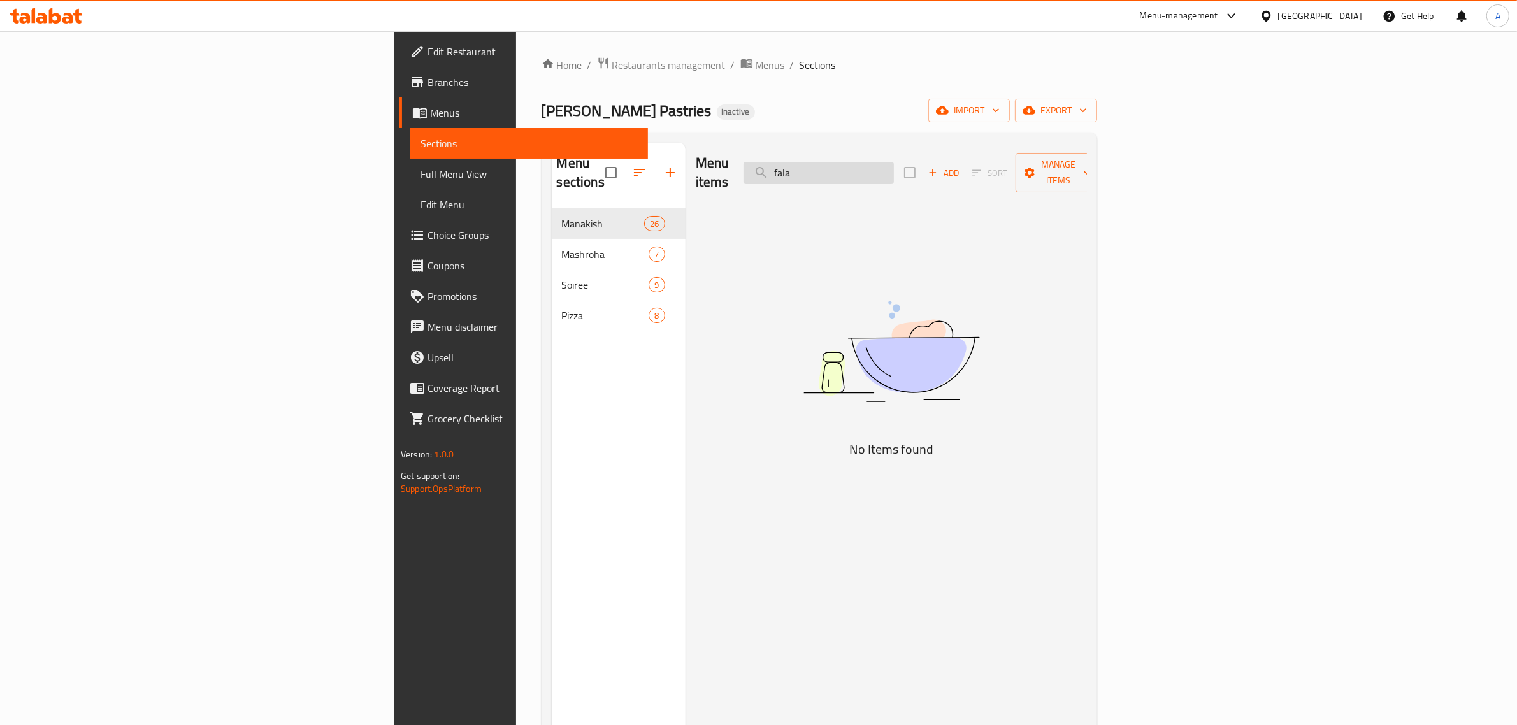
click at [894, 169] on input "fala" at bounding box center [818, 173] width 150 height 22
click at [984, 151] on div "Menu items fat Add Sort Manage items" at bounding box center [891, 173] width 391 height 61
click at [970, 176] on div "Menu items fat Add Sort Manage items" at bounding box center [891, 173] width 391 height 61
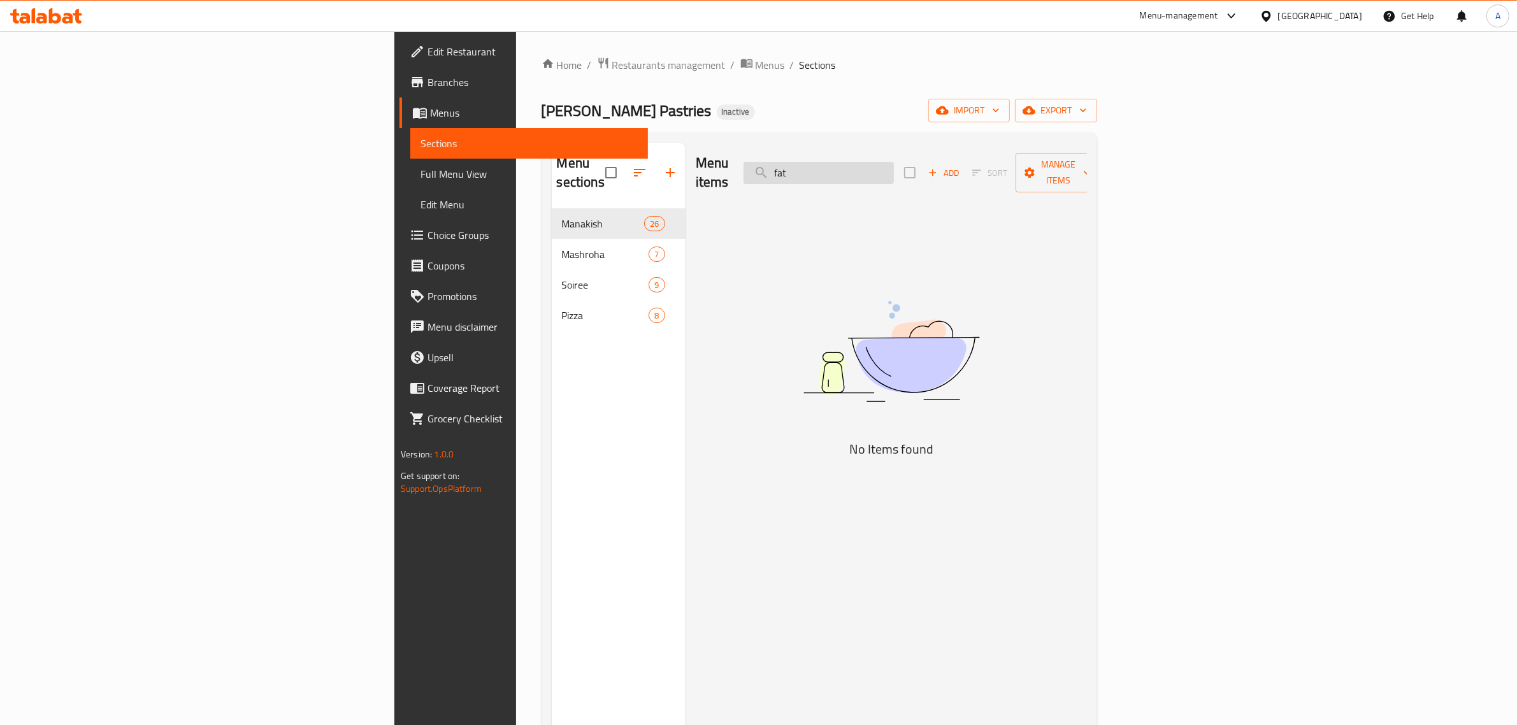
click at [894, 166] on input "fat" at bounding box center [818, 173] width 150 height 22
type input "kofta"
click at [1071, 137] on div "Menu sections Manakish 26 Mashroha 7 Soiree 9 Pizza 8 Menu items kofta Add Sort…" at bounding box center [818, 505] width 555 height 745
click at [894, 162] on input "kofta" at bounding box center [818, 173] width 150 height 22
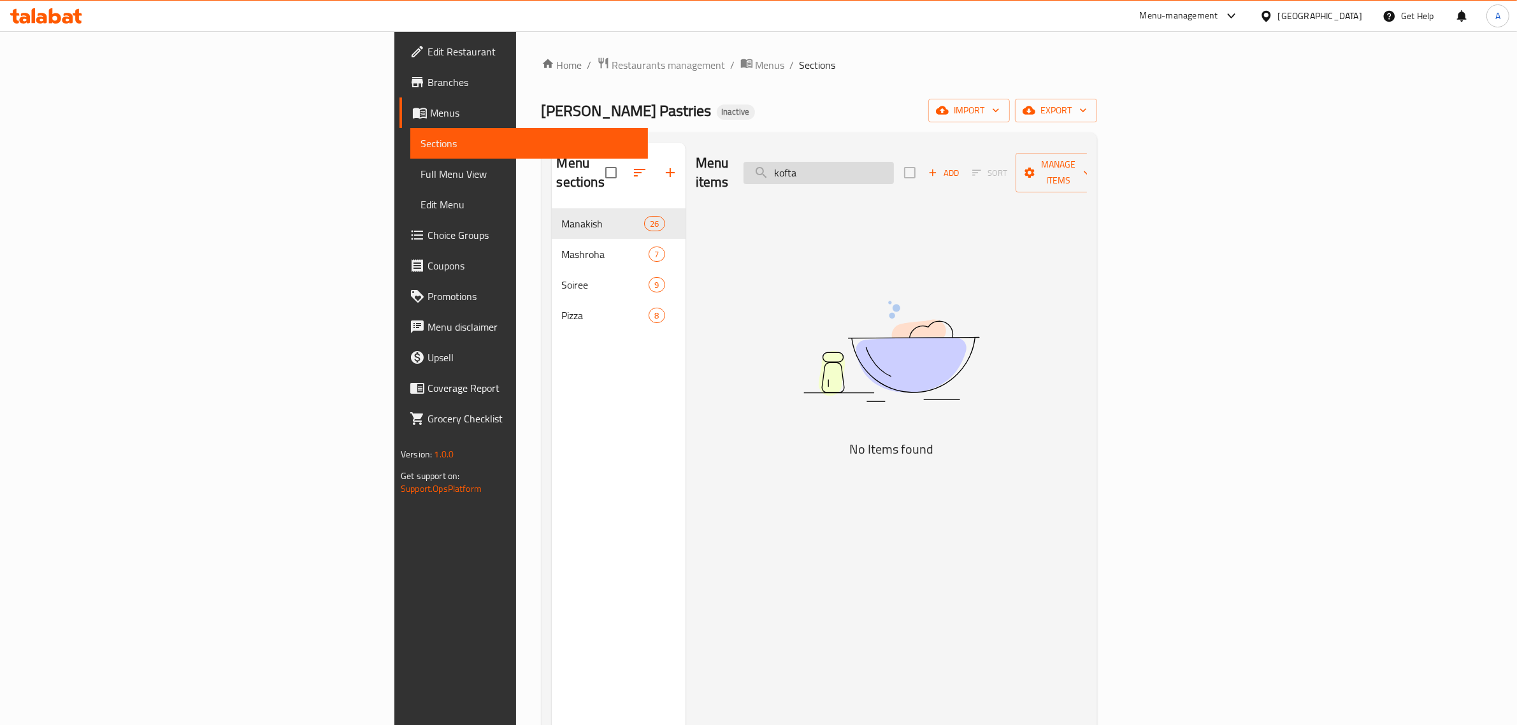
click at [894, 162] on input "kofta" at bounding box center [818, 173] width 150 height 22
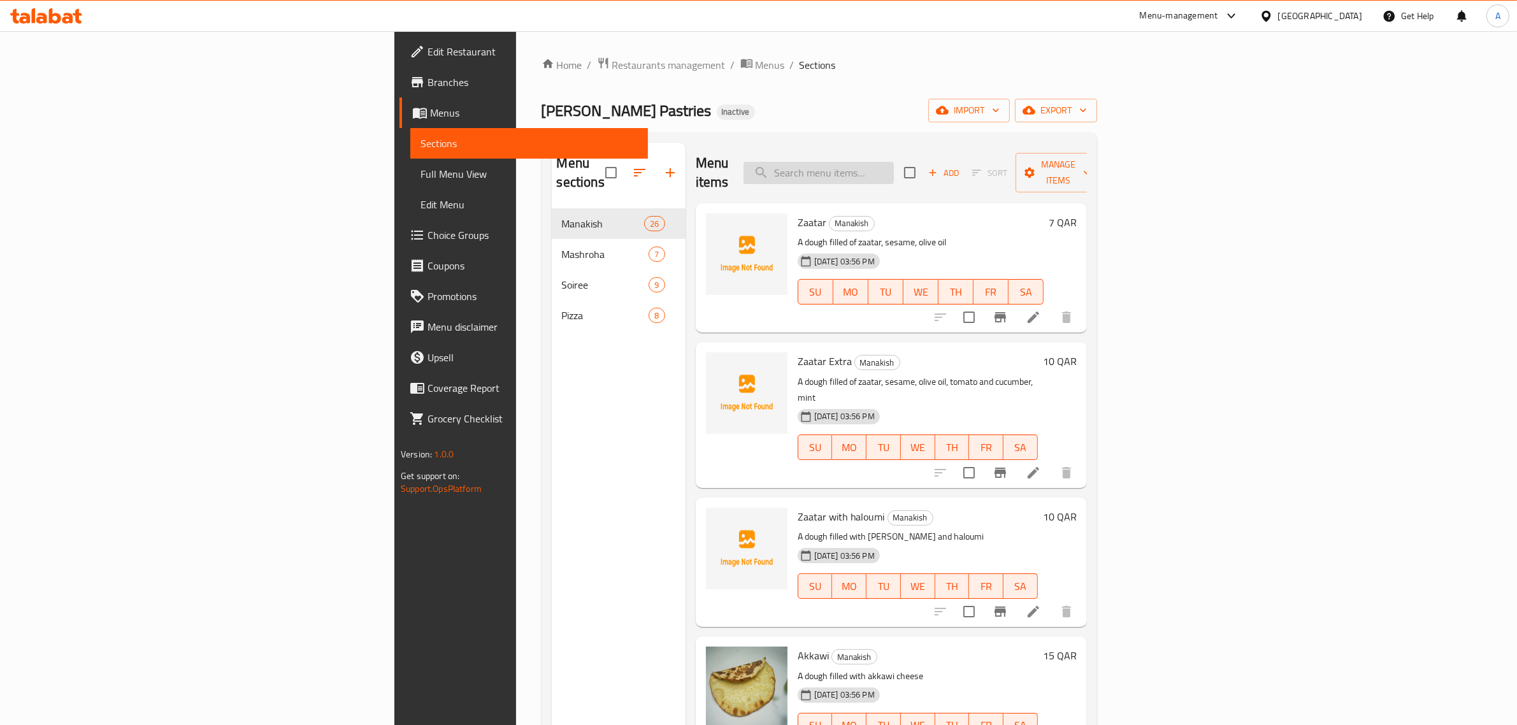
click at [894, 163] on input "search" at bounding box center [818, 173] width 150 height 22
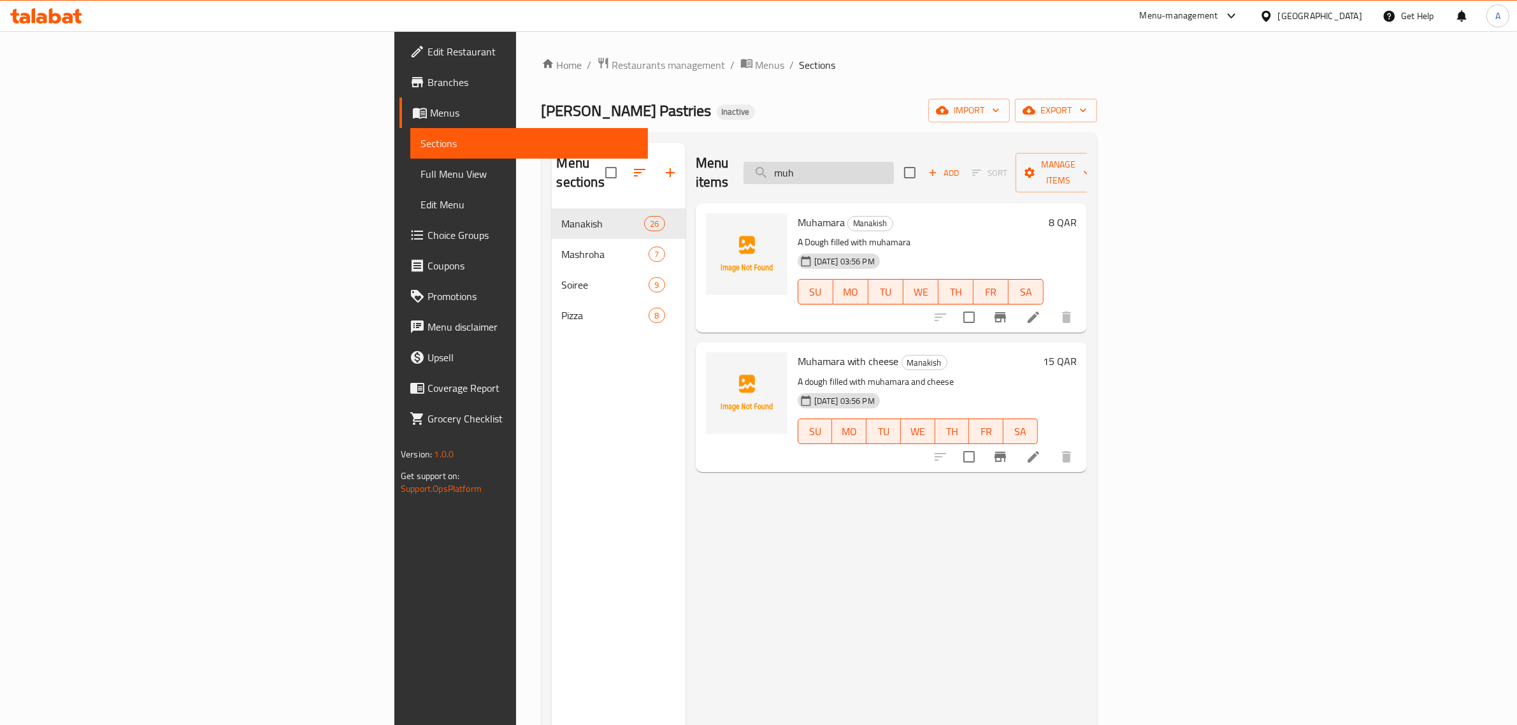
type input "muh"
click at [894, 162] on input "muh" at bounding box center [818, 173] width 150 height 22
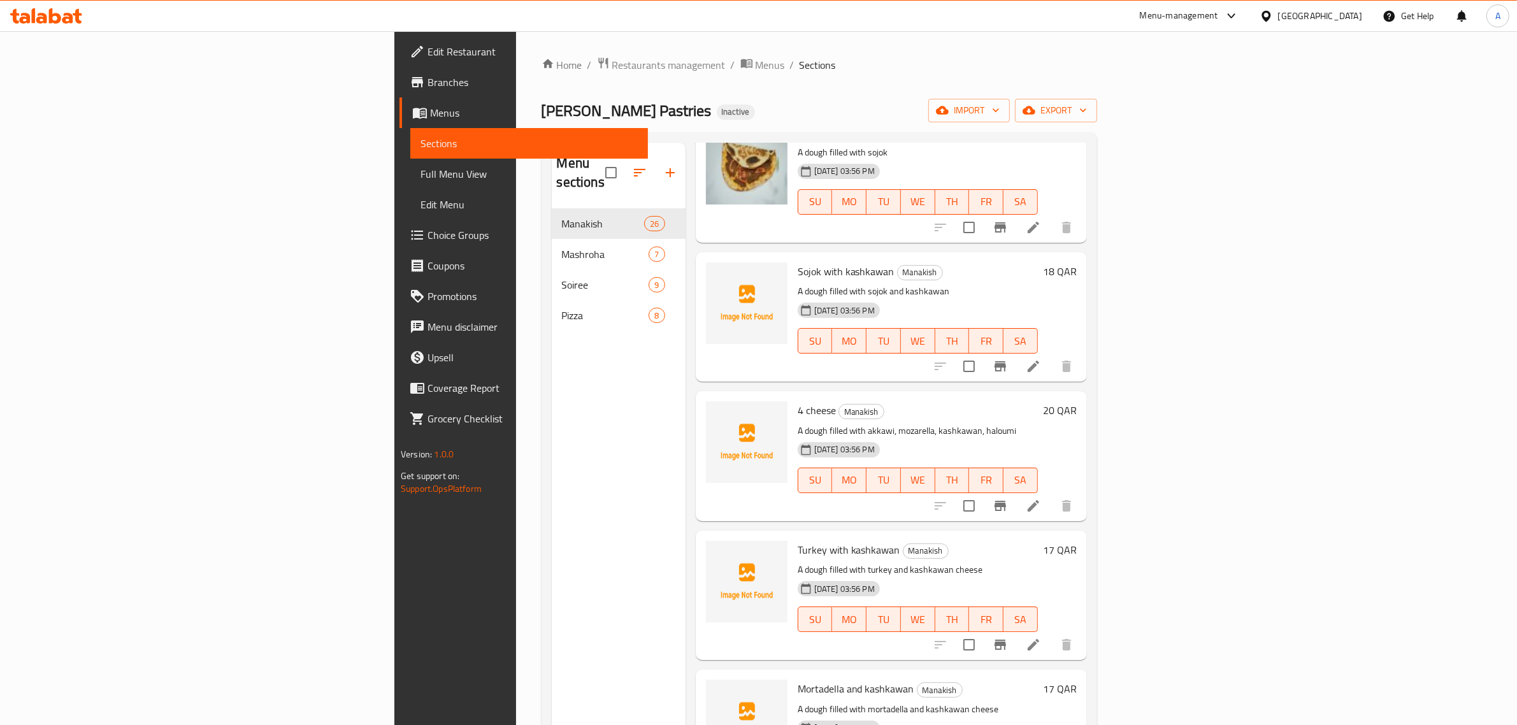
scroll to position [2923, 0]
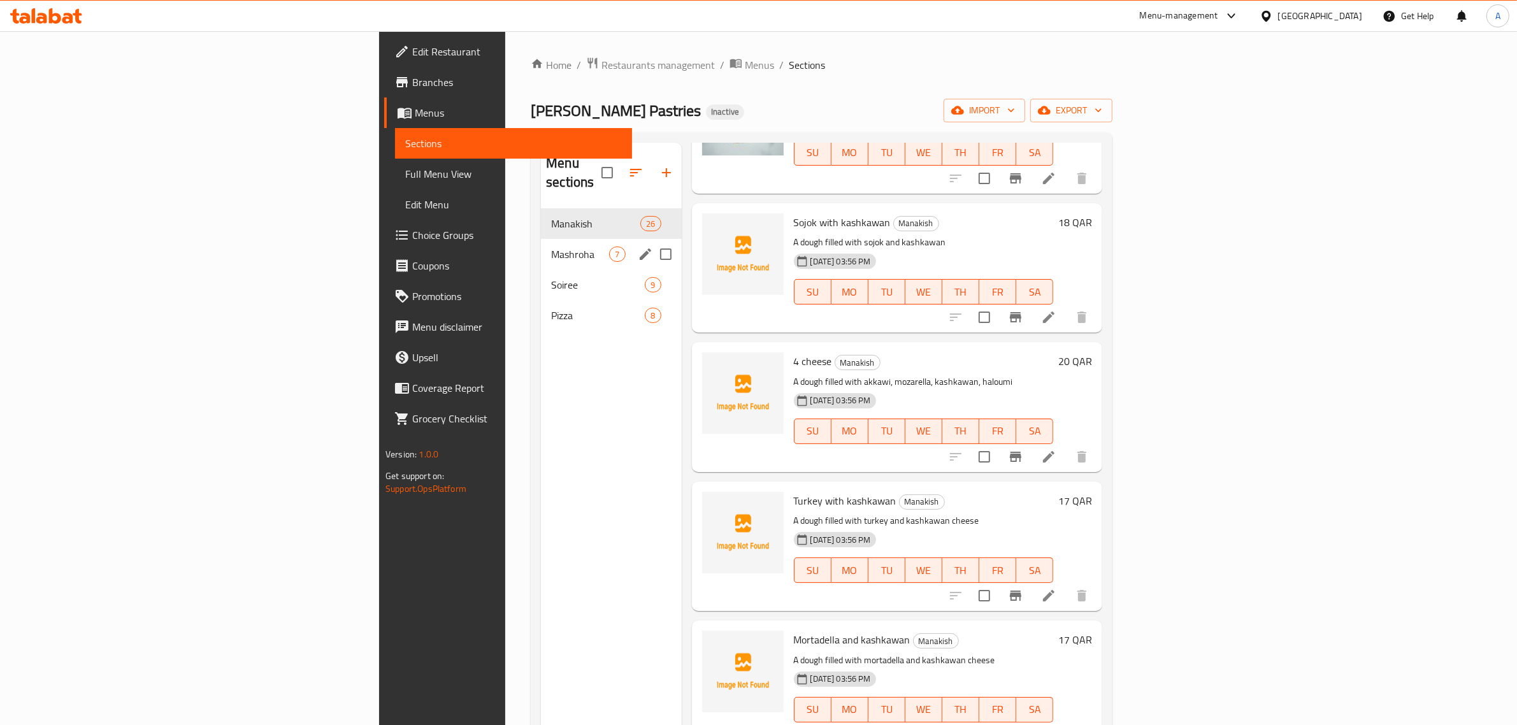
click at [541, 245] on div "Mashroha 7" at bounding box center [611, 254] width 140 height 31
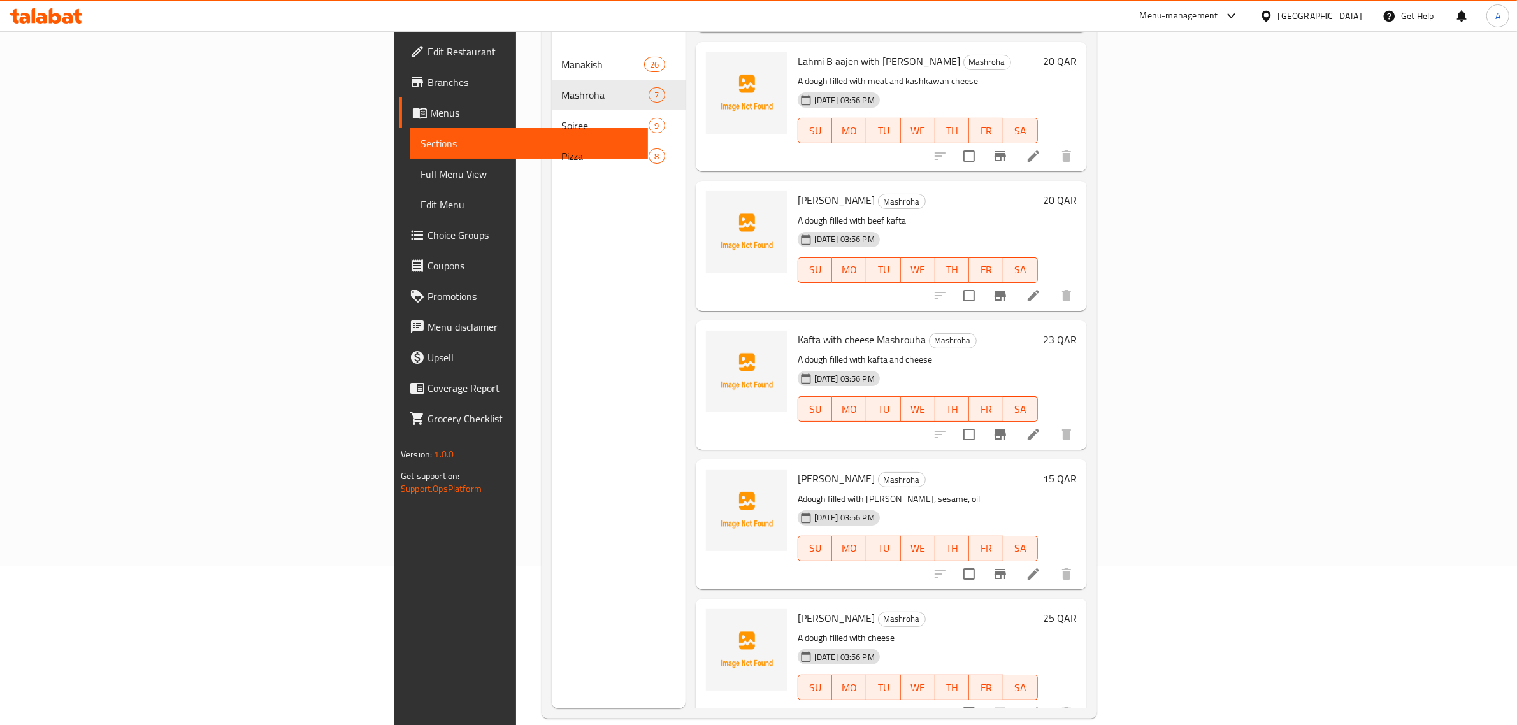
scroll to position [179, 0]
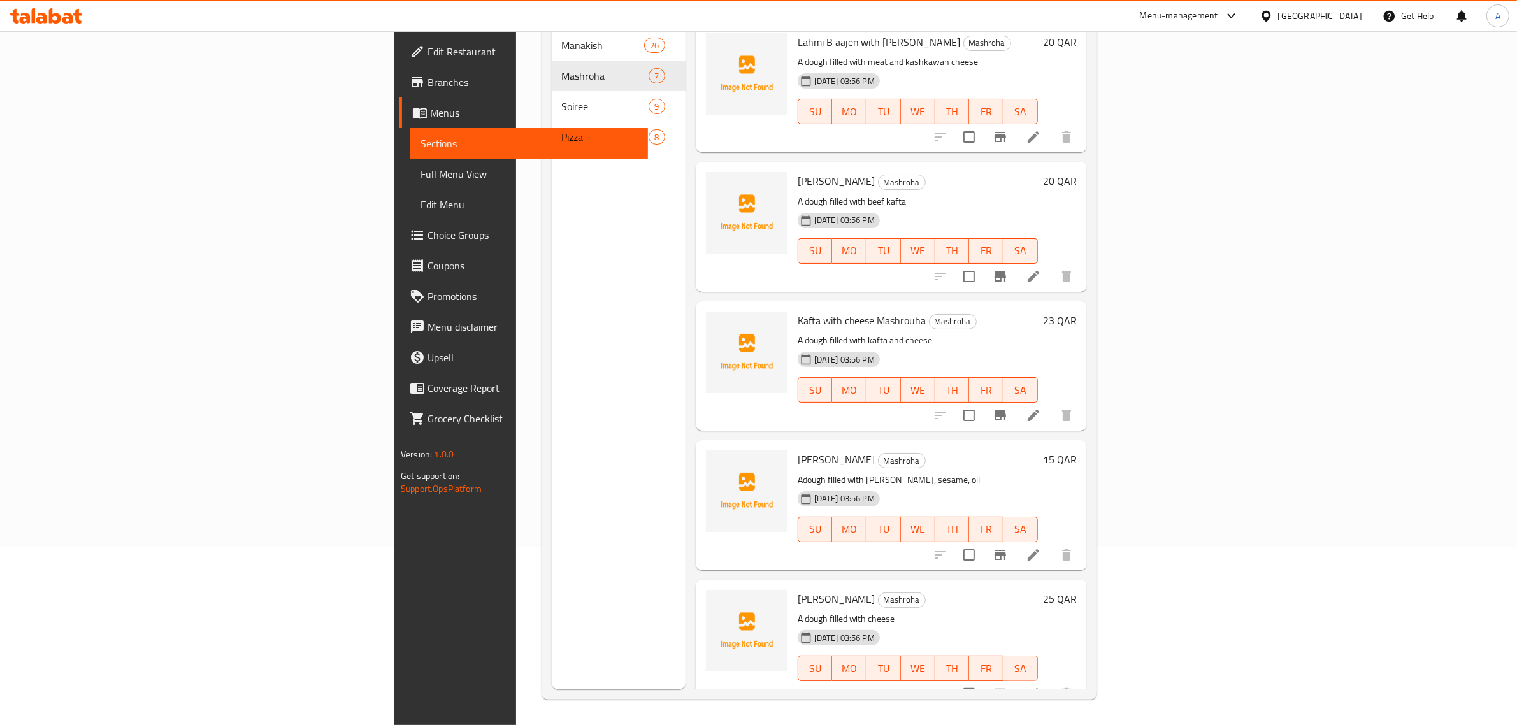
drag, startPoint x: 1013, startPoint y: 466, endPoint x: 1002, endPoint y: 461, distance: 12.0
click at [1013, 465] on div "Keshik Mashrouha Mashroha Adough filled with keshik, sesame, oil 07-09-2025 03:…" at bounding box center [917, 504] width 250 height 119
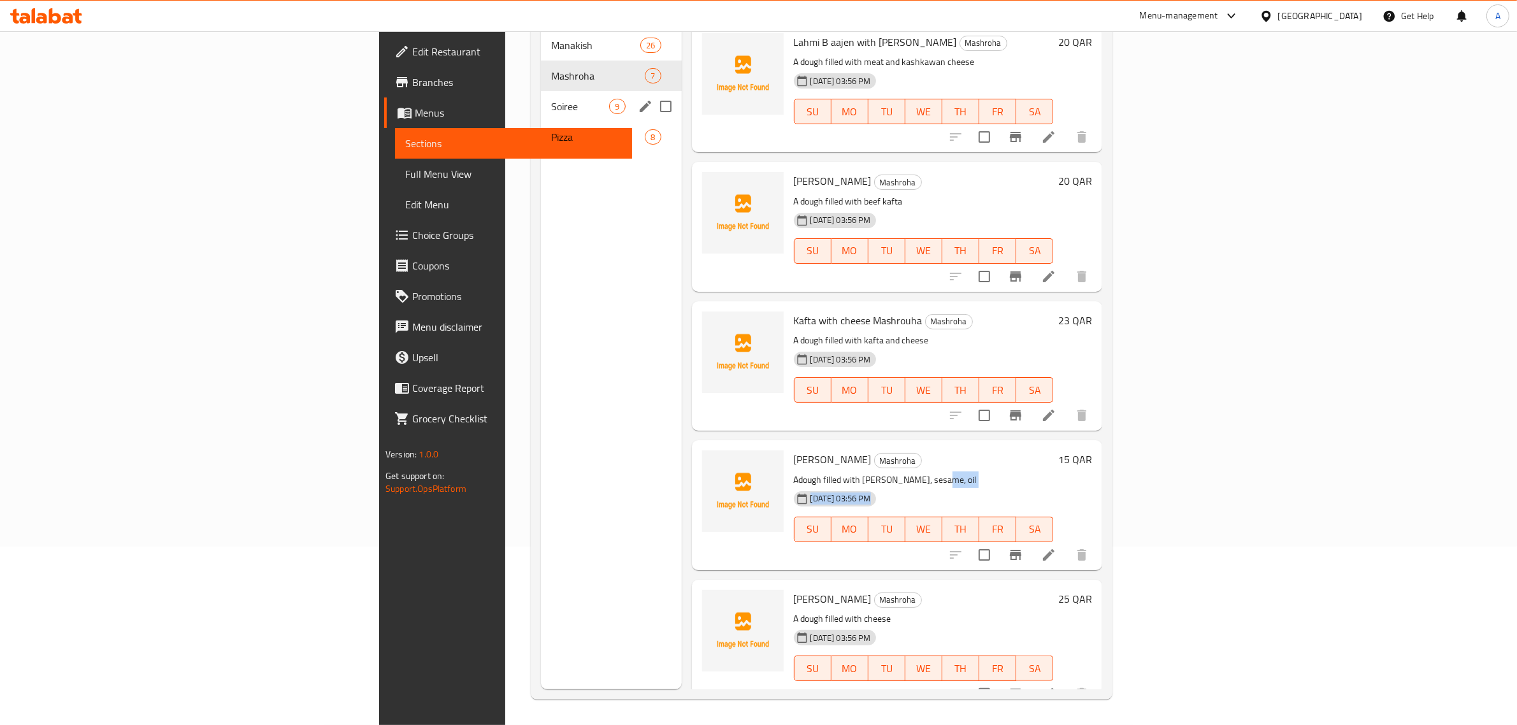
click at [541, 91] on div "Soiree 9" at bounding box center [611, 106] width 140 height 31
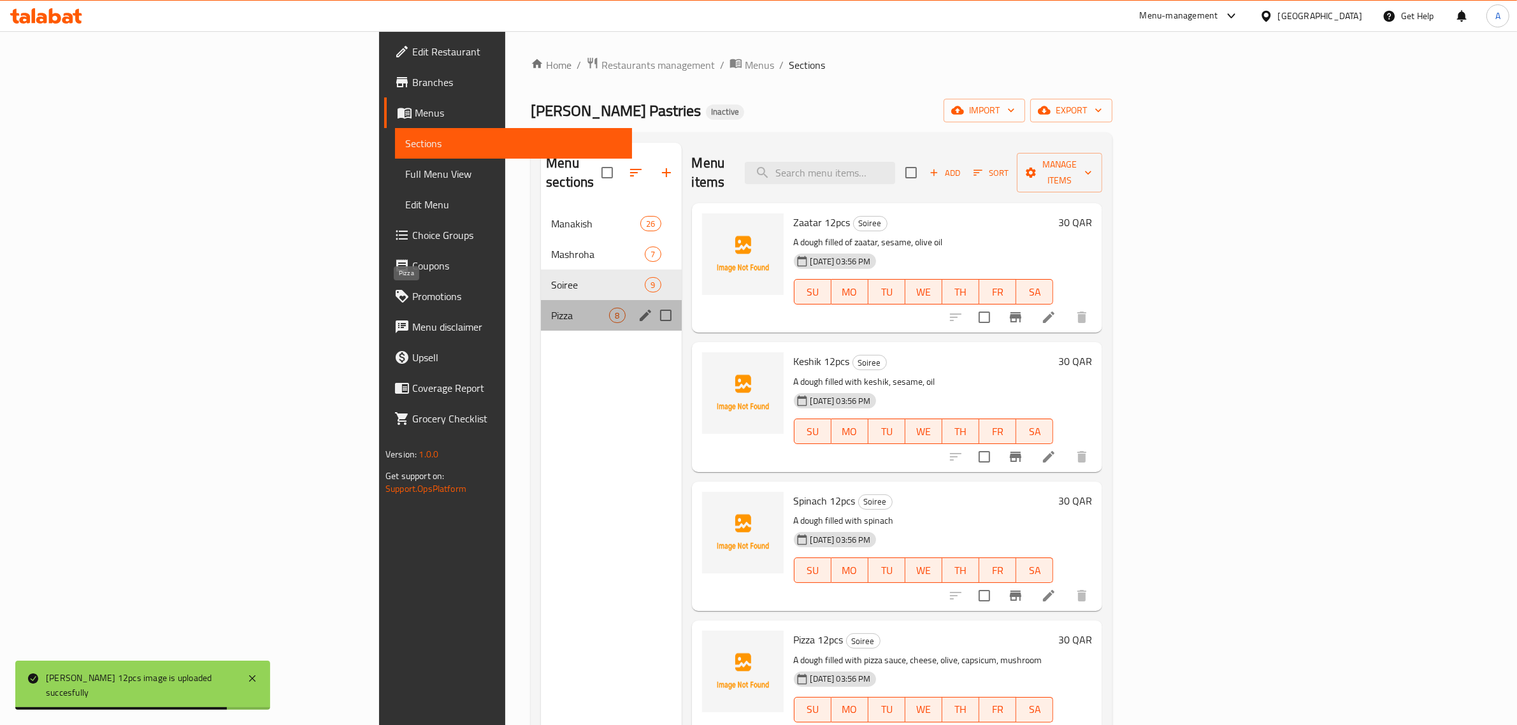
click at [551, 308] on span "Pizza" at bounding box center [580, 315] width 58 height 15
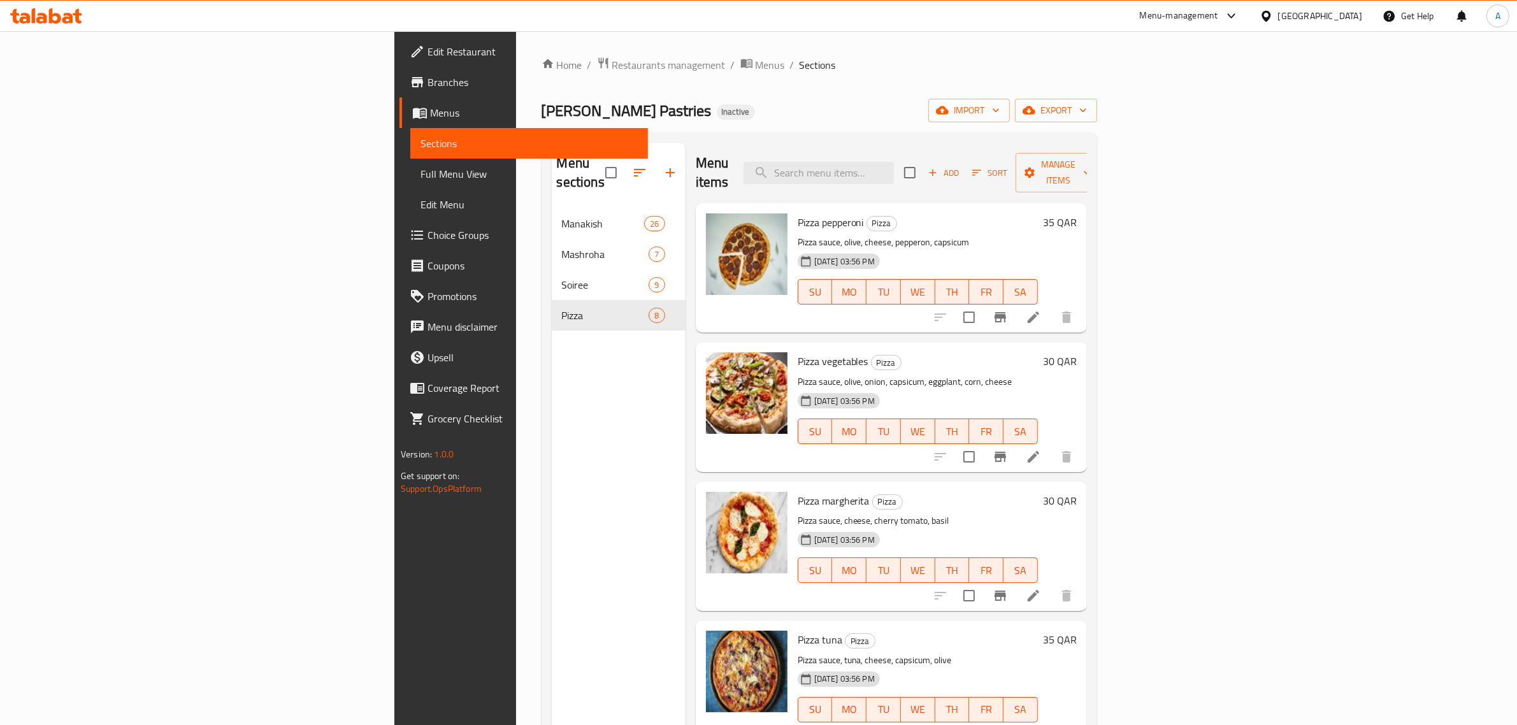
click at [792, 108] on div "Alf Ajwbh Pastries Inactive import export" at bounding box center [818, 111] width 555 height 24
click at [420, 167] on span "Full Menu View" at bounding box center [528, 173] width 217 height 15
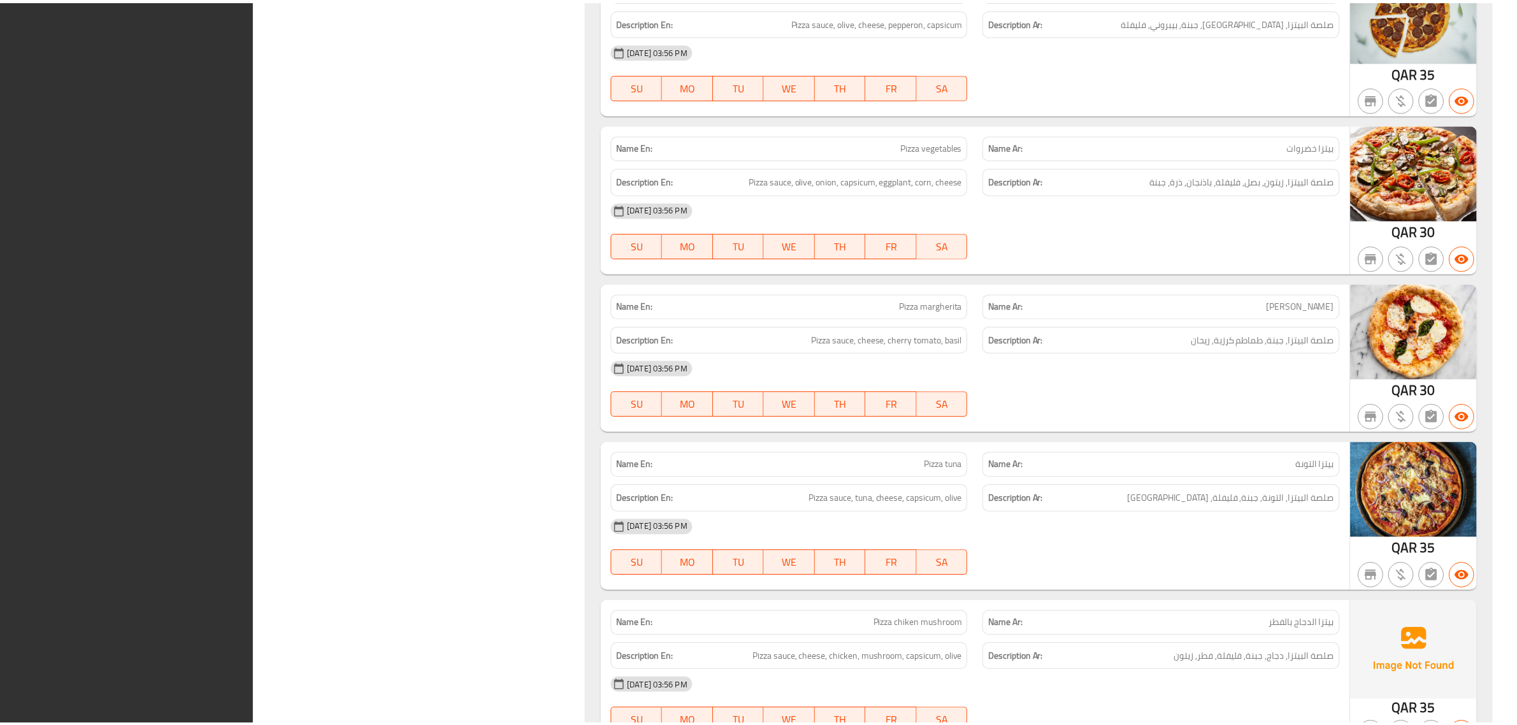
scroll to position [7721, 0]
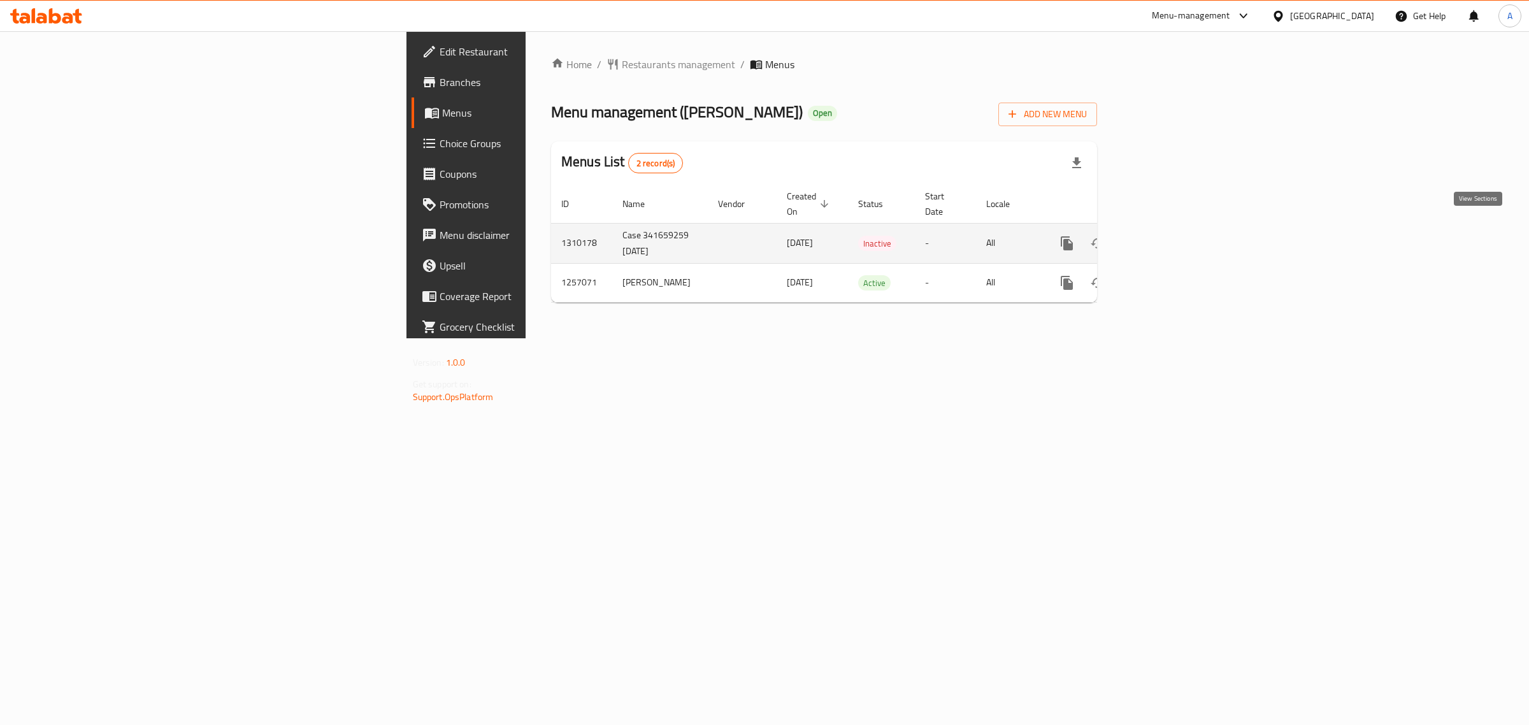
click at [1166, 237] on icon "enhanced table" at bounding box center [1158, 243] width 15 height 15
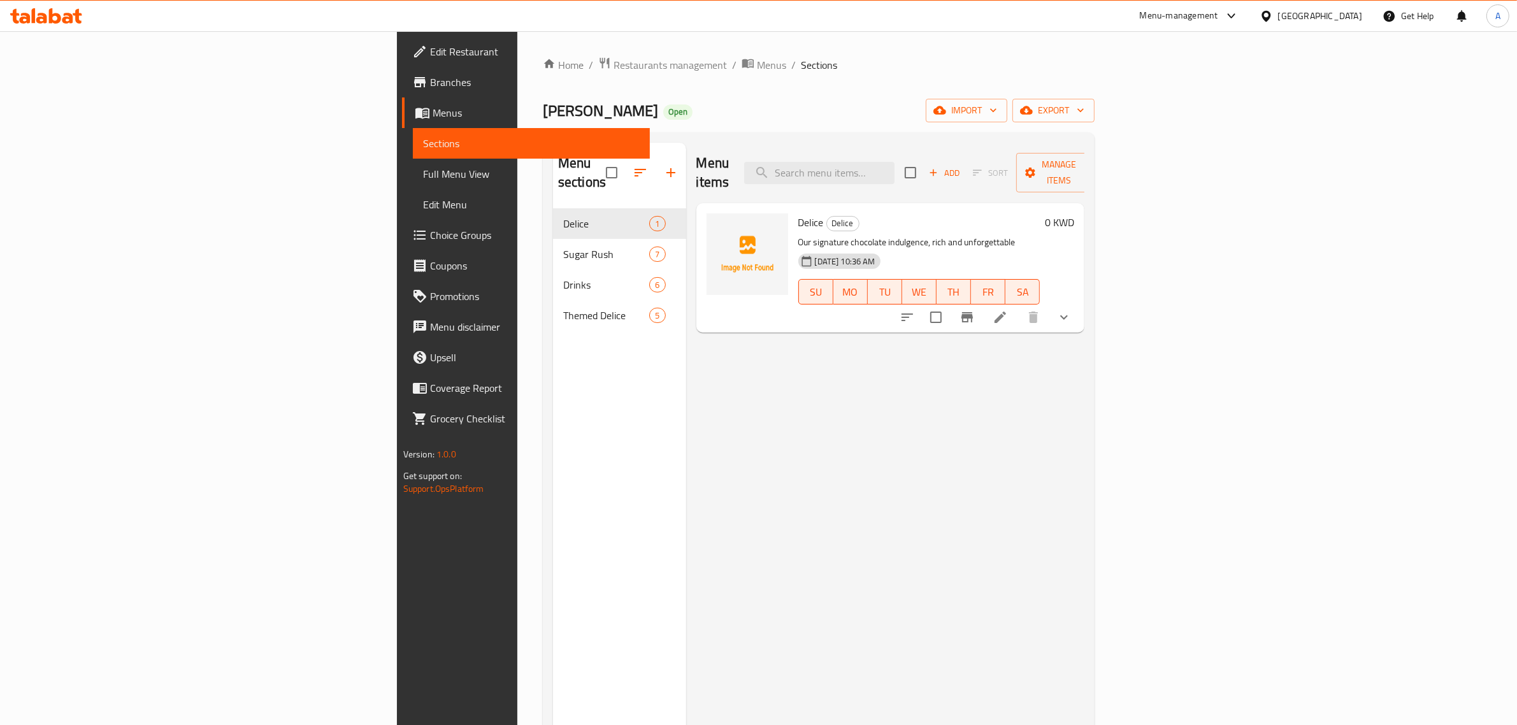
click at [785, 64] on ol "Home / Restaurants management / Menus / Sections" at bounding box center [819, 65] width 552 height 17
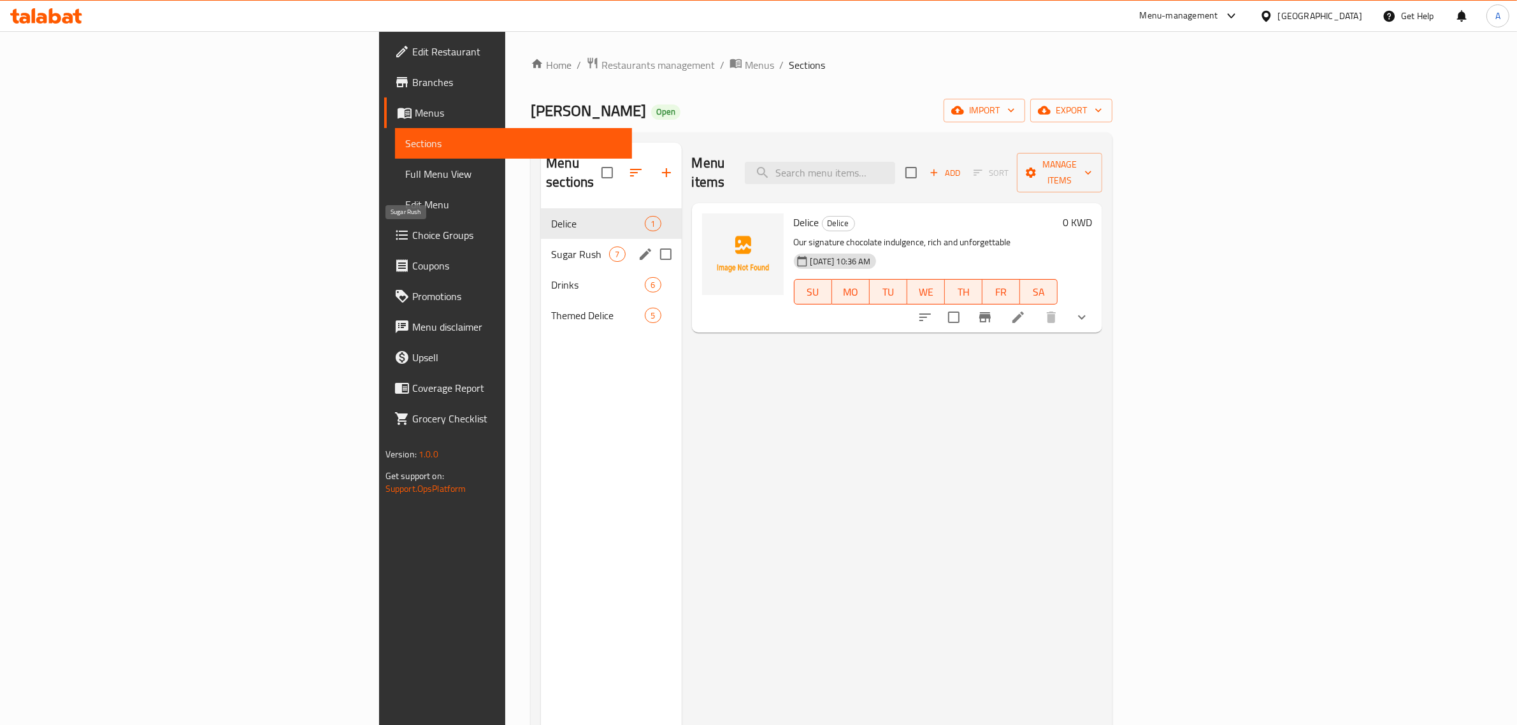
click at [541, 244] on div "Sugar Rush 7" at bounding box center [611, 254] width 140 height 31
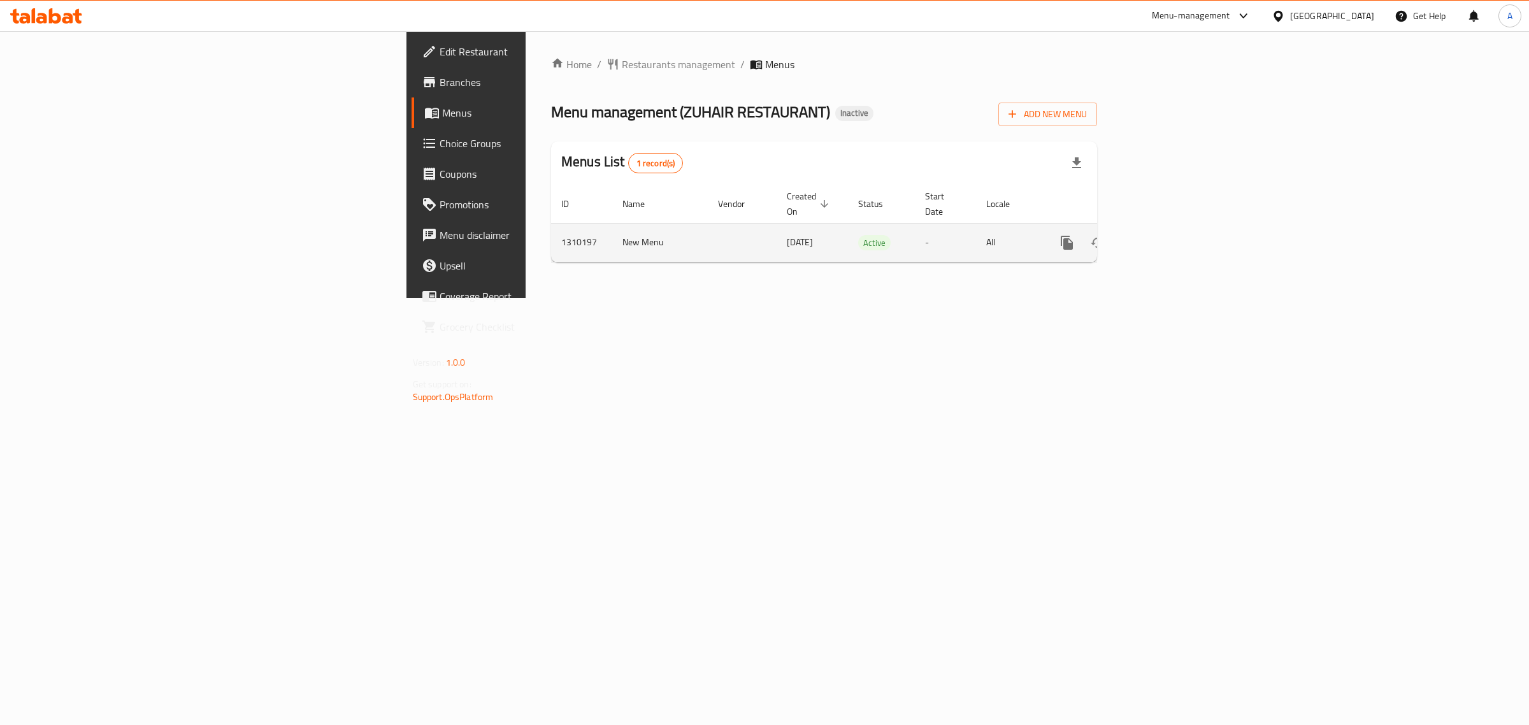
click at [1166, 235] on icon "enhanced table" at bounding box center [1158, 242] width 15 height 15
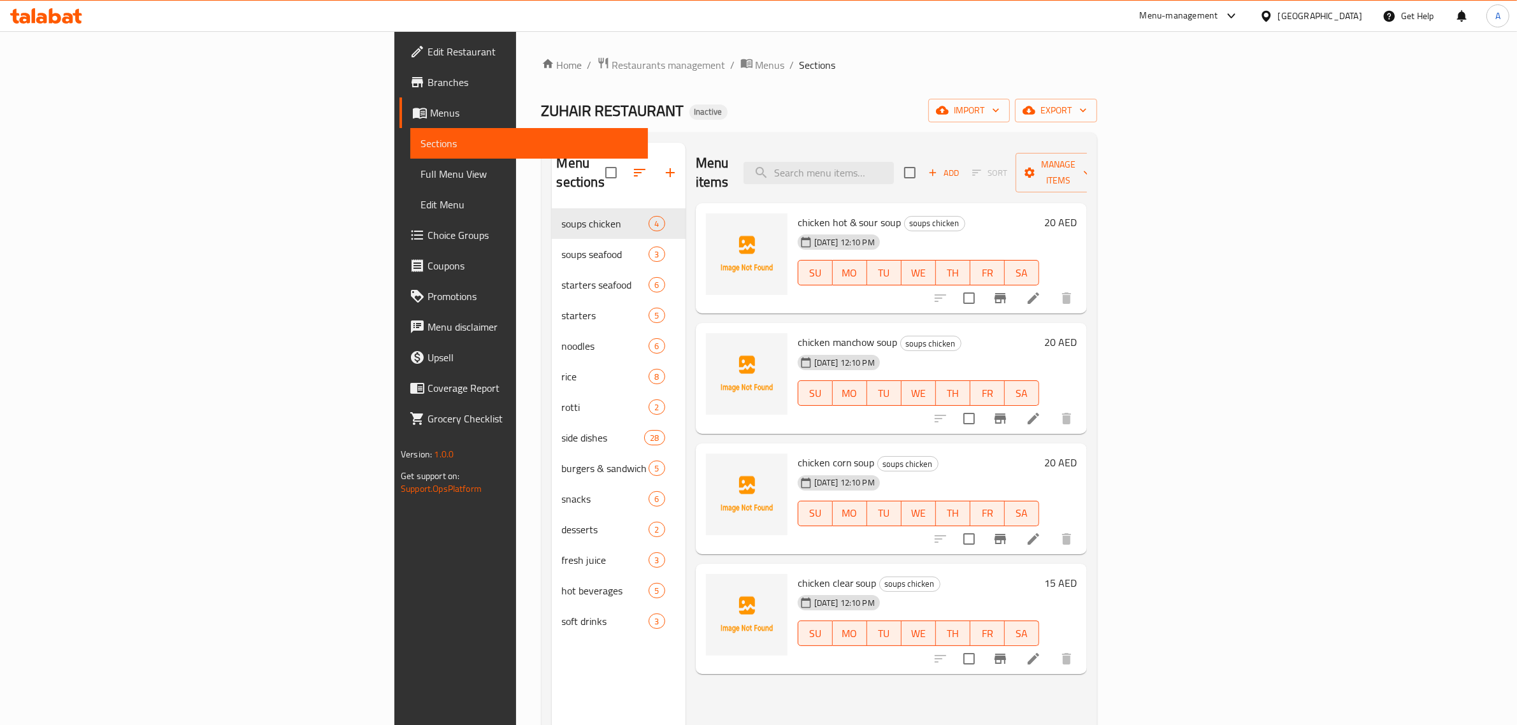
click at [427, 54] on span "Edit Restaurant" at bounding box center [532, 51] width 210 height 15
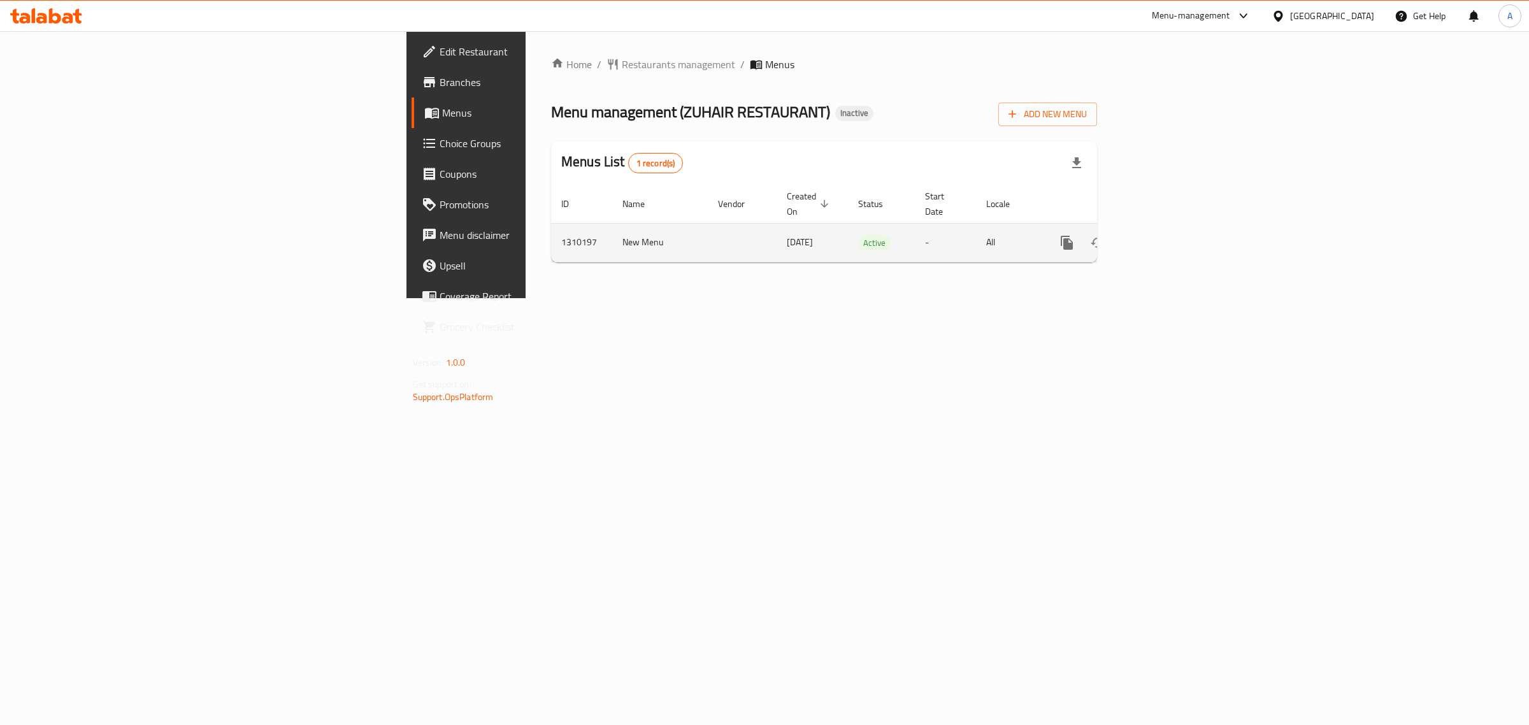
click at [1166, 235] on icon "enhanced table" at bounding box center [1158, 242] width 15 height 15
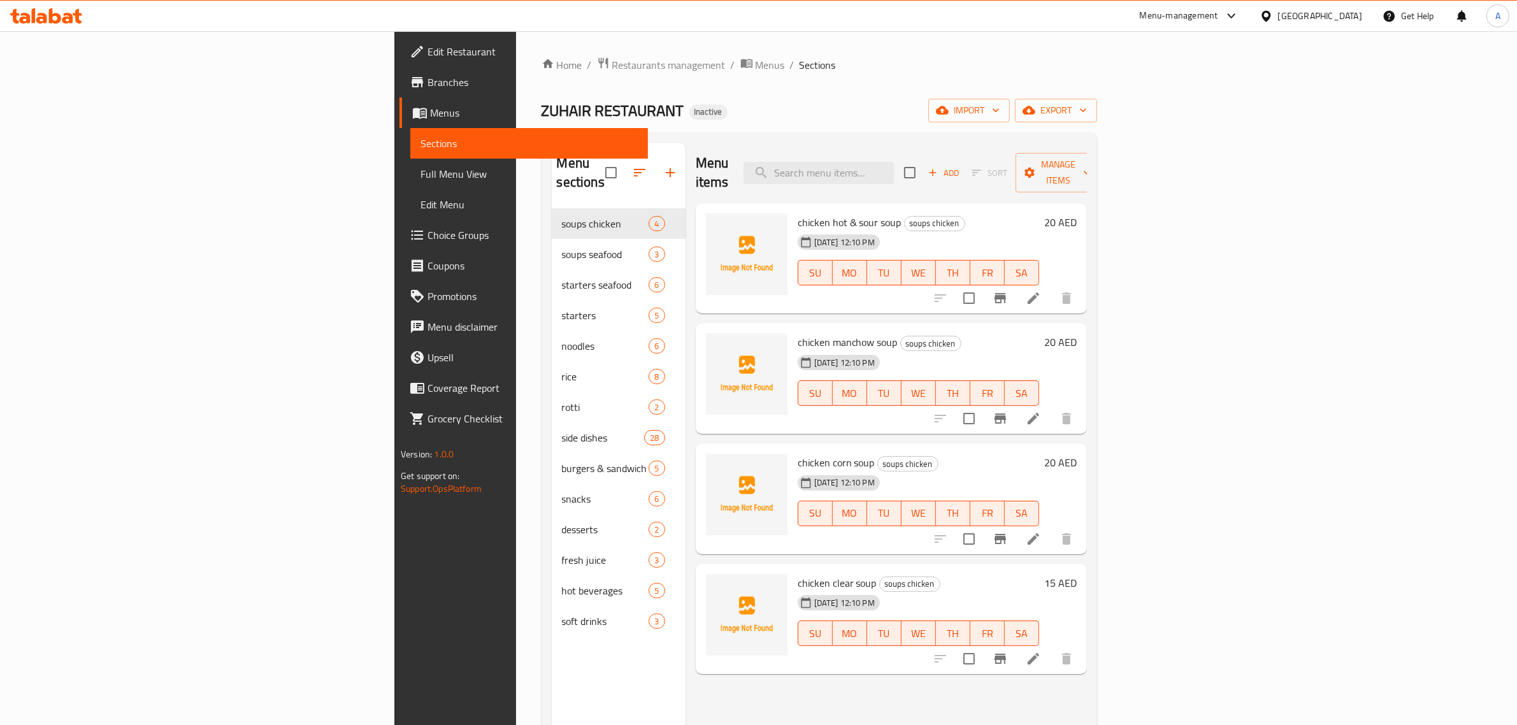
click at [1097, 113] on div "ZUHAIR RESTAURANT Inactive import export" at bounding box center [818, 111] width 555 height 24
click at [999, 105] on span "import" at bounding box center [968, 111] width 61 height 16
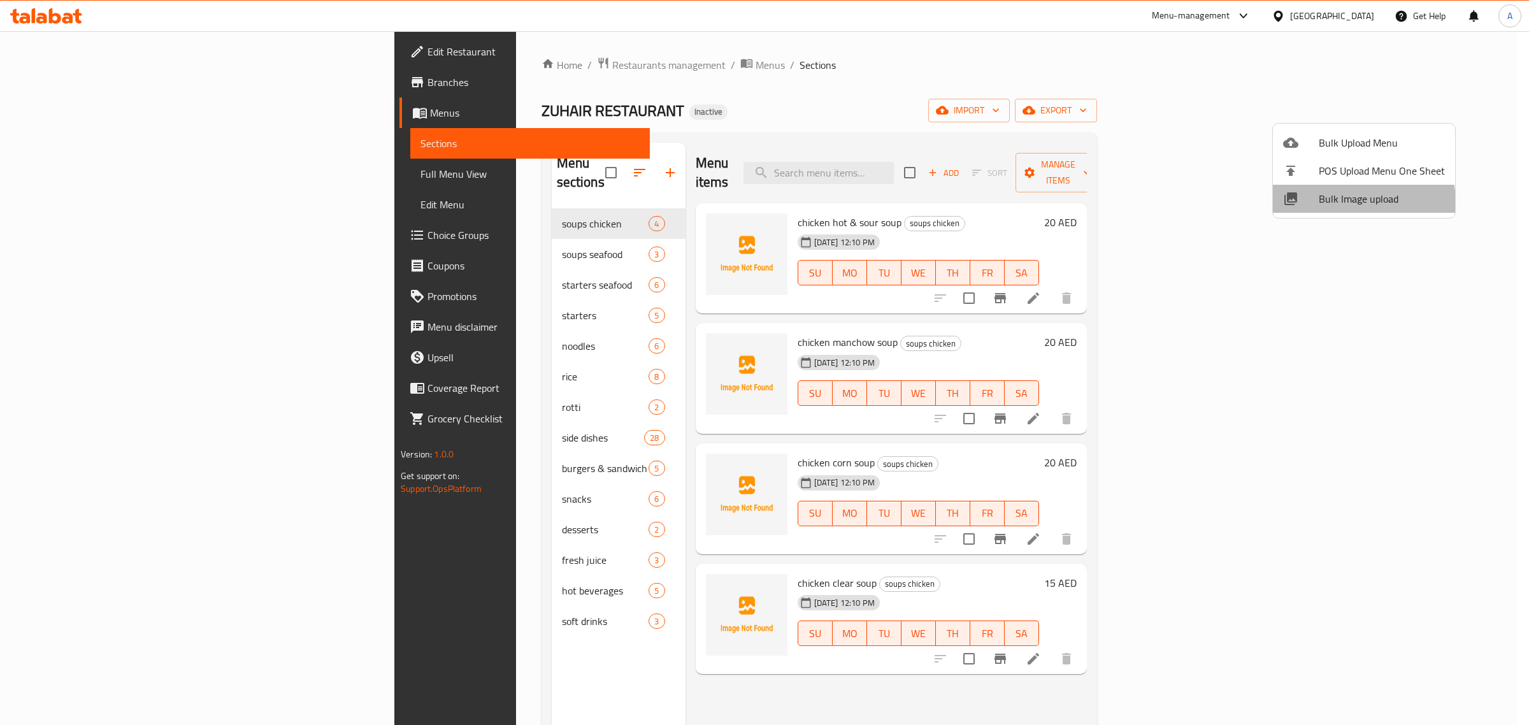
click at [1362, 202] on span "Bulk Image upload" at bounding box center [1382, 198] width 126 height 15
